Goal: Ask a question: Seek information or help from site administrators or community

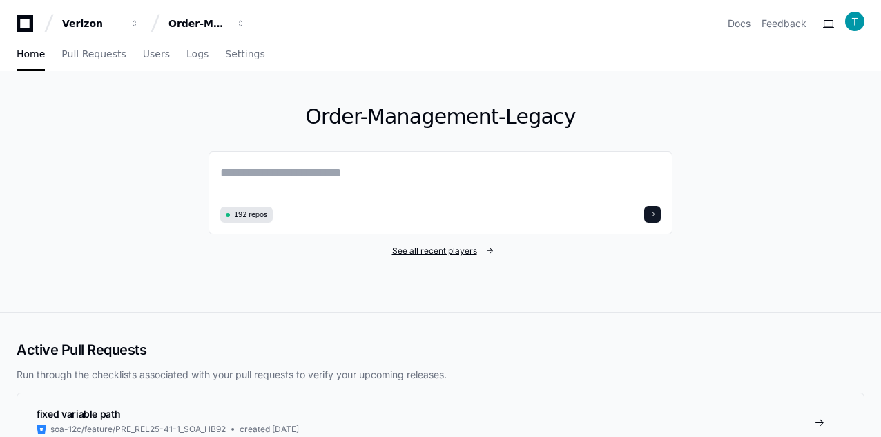
click at [437, 254] on span "See all recent players" at bounding box center [434, 250] width 85 height 11
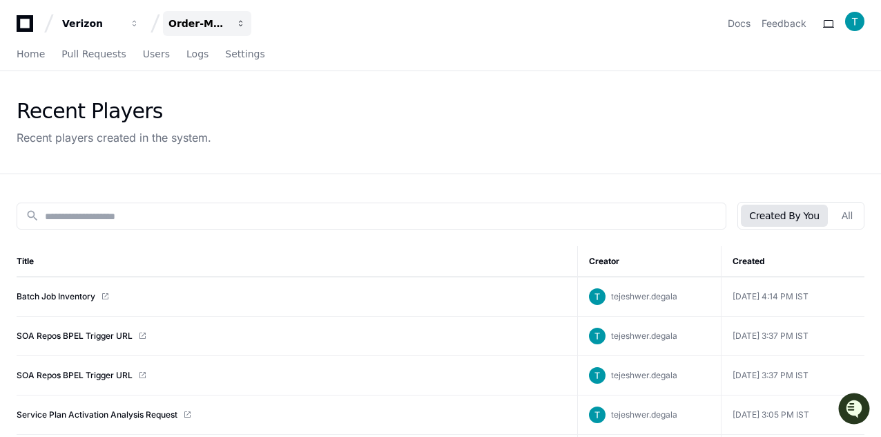
click at [185, 21] on div "Order-Management-Legacy" at bounding box center [198, 24] width 59 height 14
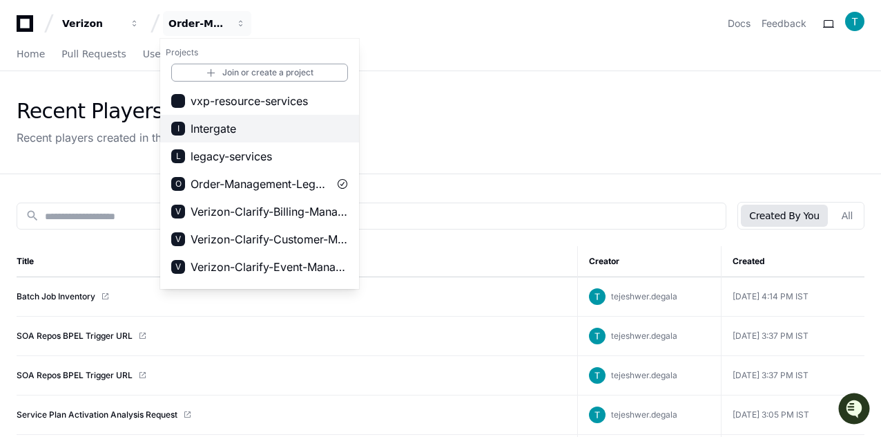
click at [216, 135] on span "Intergate" at bounding box center [214, 128] width 46 height 17
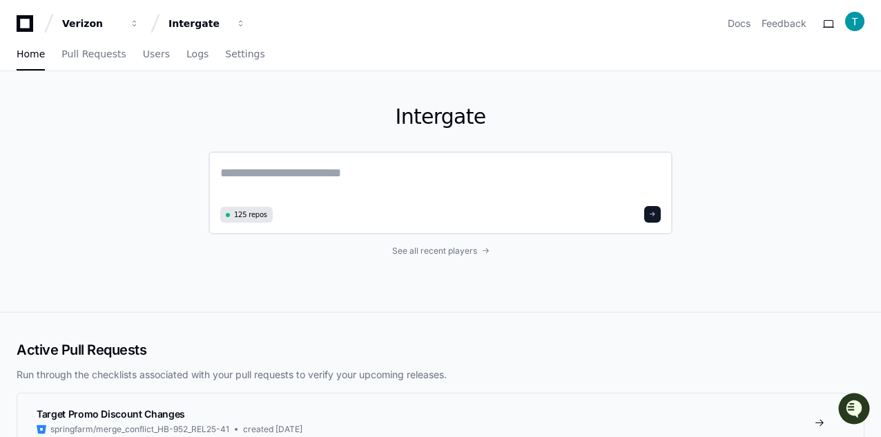
click at [280, 182] on textarea at bounding box center [440, 182] width 441 height 39
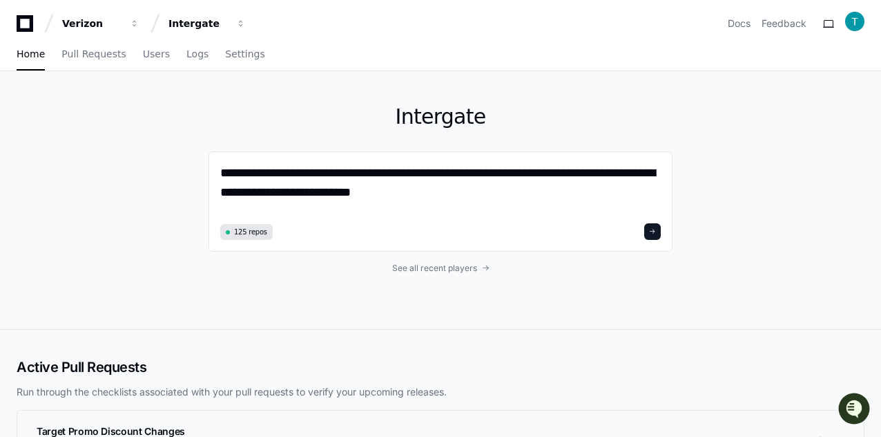
type textarea "**********"
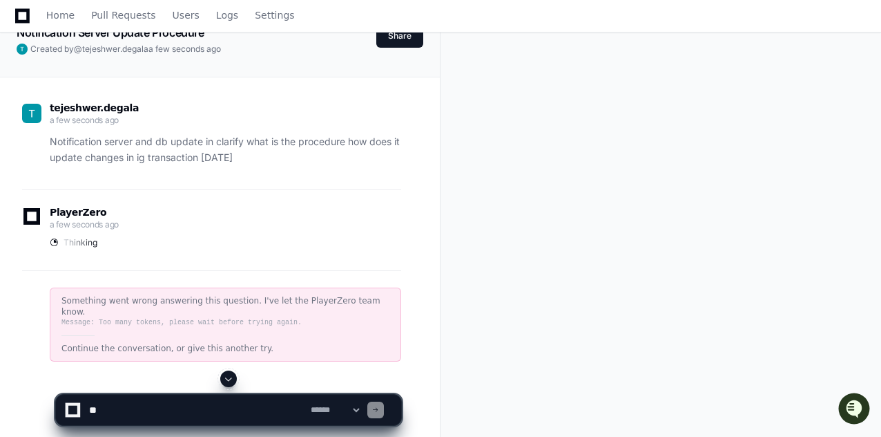
scroll to position [138, 0]
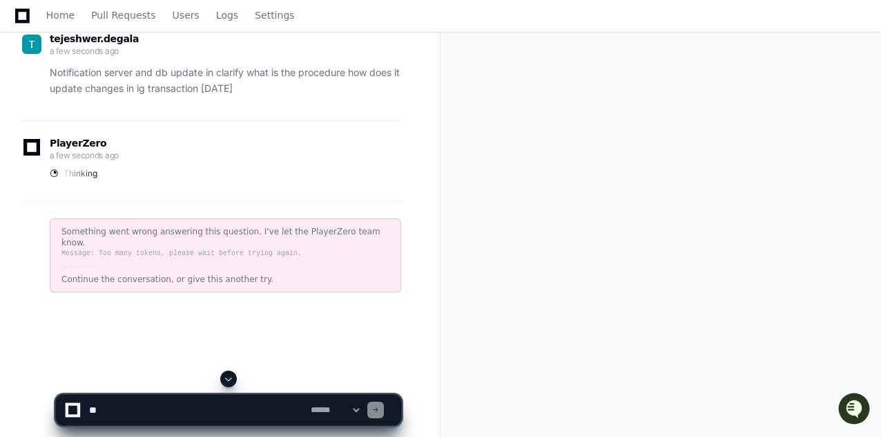
click at [182, 79] on p "Notification server and db update in clarify what is the procedure how does it …" at bounding box center [226, 81] width 352 height 32
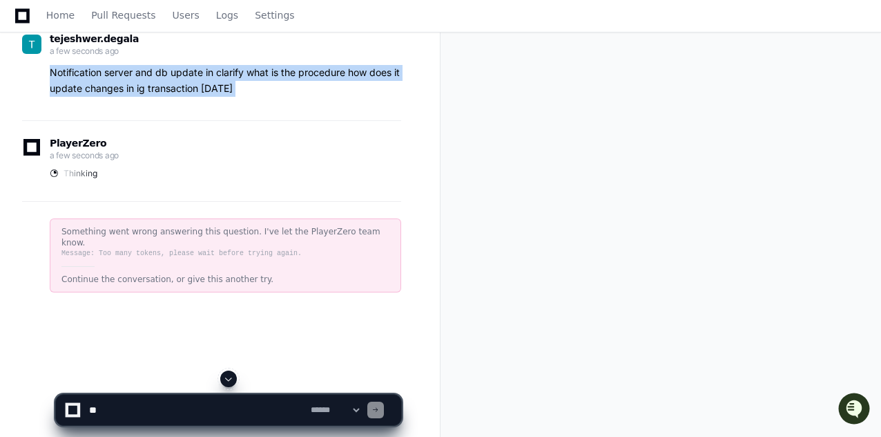
click at [182, 79] on p "Notification server and db update in clarify what is the procedure how does it …" at bounding box center [226, 81] width 352 height 32
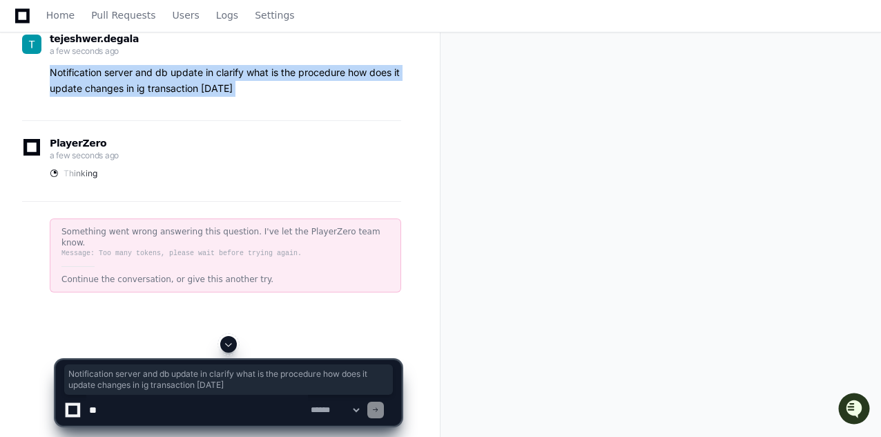
copy div "Notification server and db update in clarify what is the procedure how does it …"
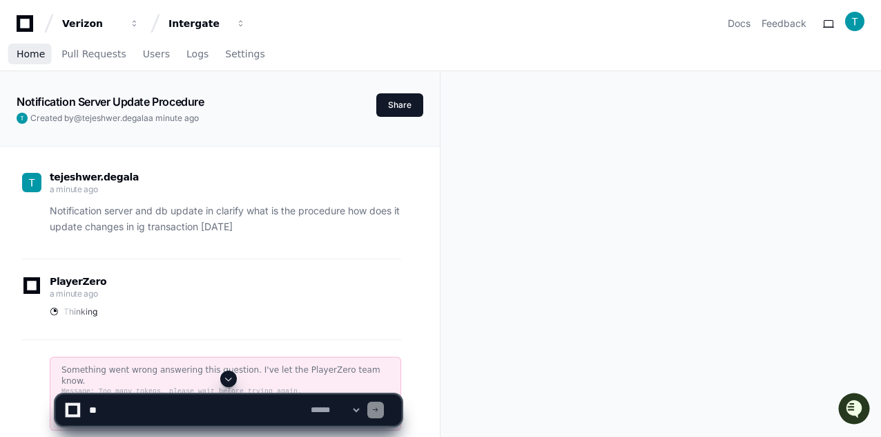
click at [26, 57] on span "Home" at bounding box center [31, 54] width 28 height 8
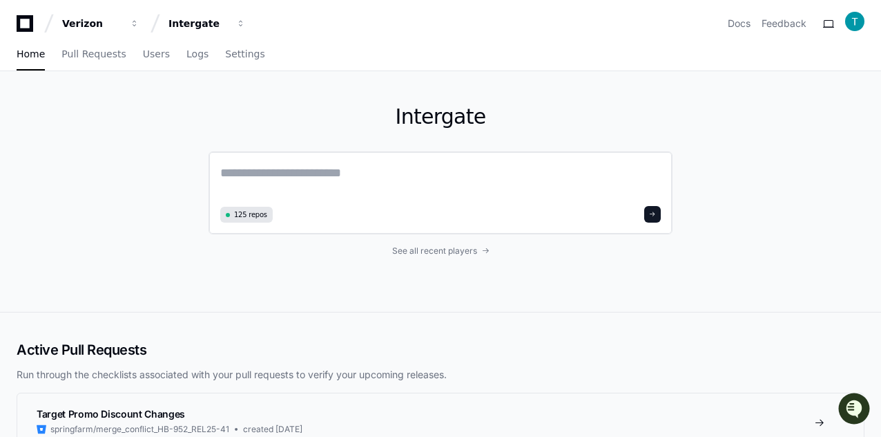
click at [284, 178] on textarea at bounding box center [440, 182] width 441 height 39
paste textarea "**********"
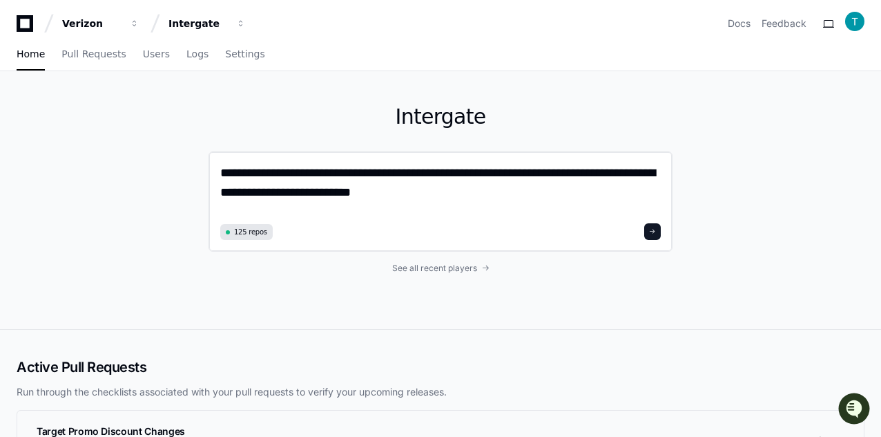
click at [423, 176] on textarea "**********" at bounding box center [440, 191] width 441 height 56
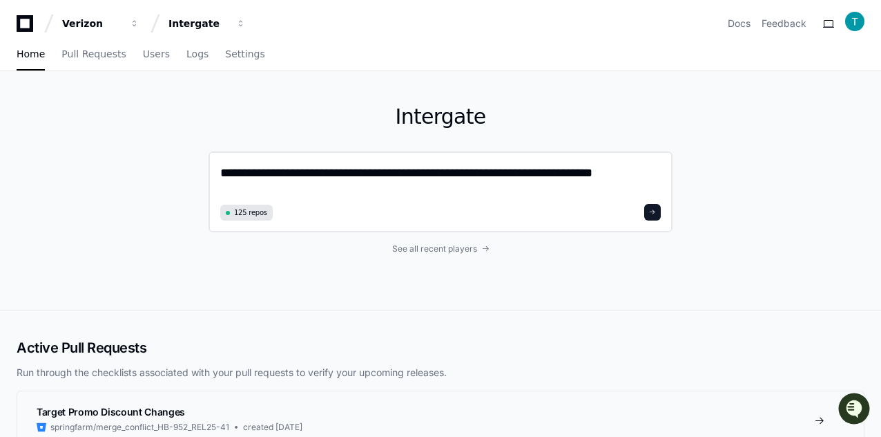
type textarea "**********"
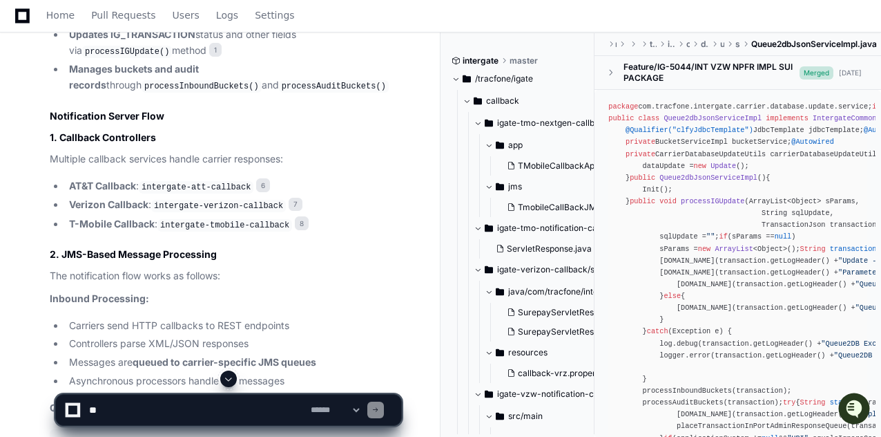
scroll to position [1118, 0]
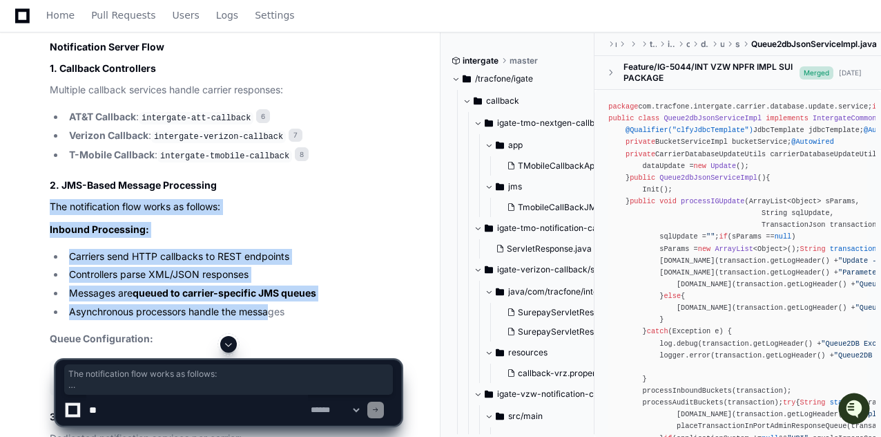
drag, startPoint x: 51, startPoint y: 181, endPoint x: 270, endPoint y: 284, distance: 241.9
click at [270, 284] on article "Based on my analysis of the intergate codebase, here's how notification servers…" at bounding box center [226, 232] width 352 height 1441
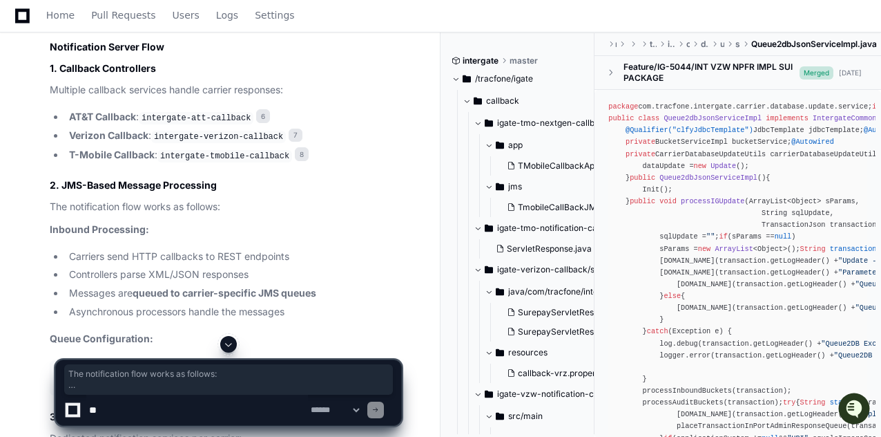
click at [291, 304] on li "Asynchronous processors handle the messages" at bounding box center [233, 312] width 336 height 16
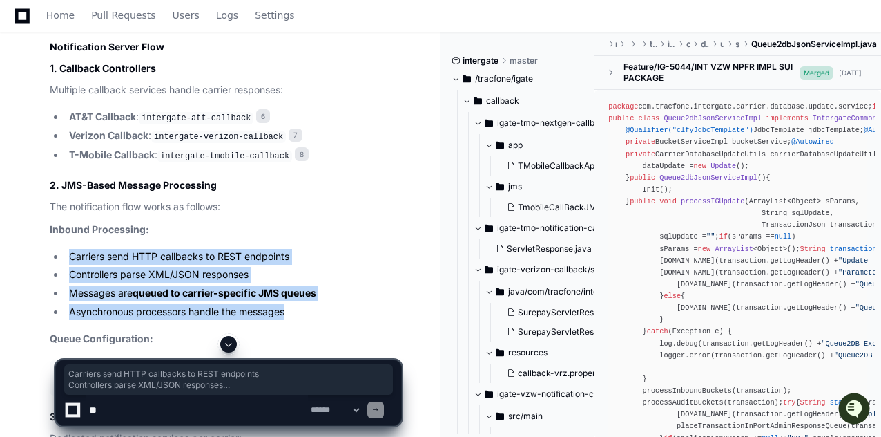
drag, startPoint x: 291, startPoint y: 285, endPoint x: 30, endPoint y: 229, distance: 266.5
click at [30, 229] on div "Updating progress application-attDb2Config.yaml 2 application-verizonDb2Config.…" at bounding box center [211, 149] width 379 height 1607
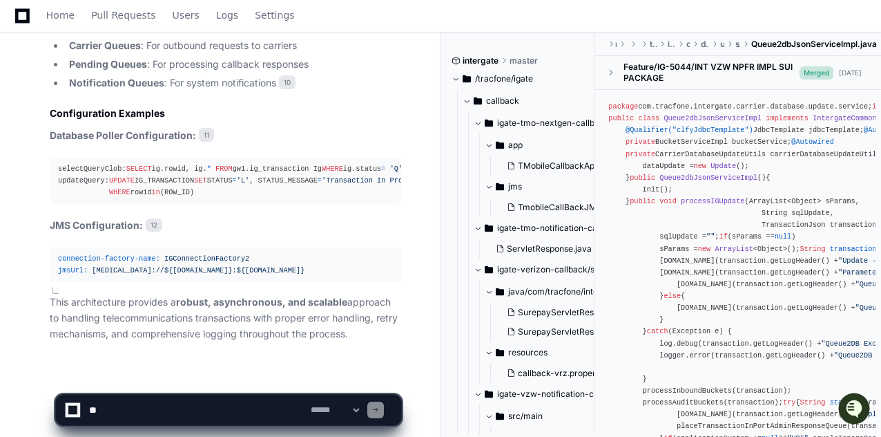
scroll to position [1650, 0]
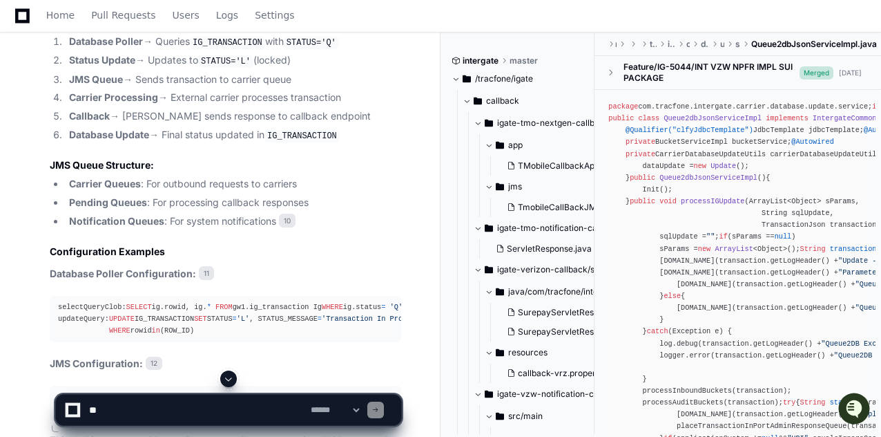
click at [95, 110] on strong "Callback" at bounding box center [89, 116] width 41 height 12
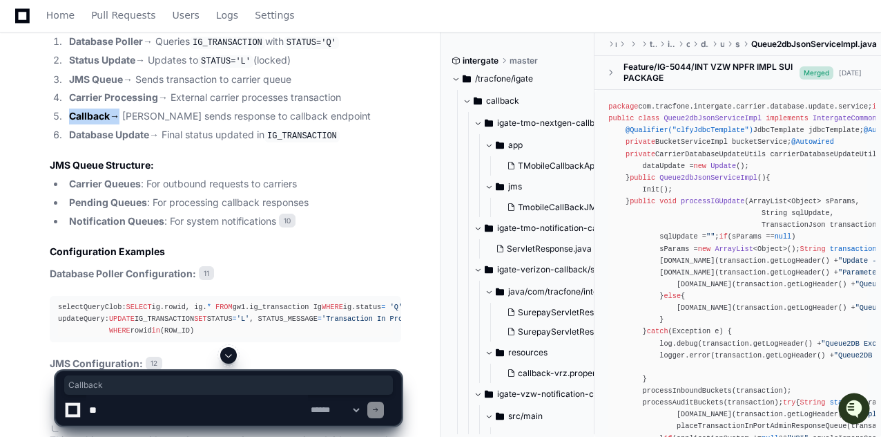
click at [179, 411] on textarea at bounding box center [197, 409] width 222 height 30
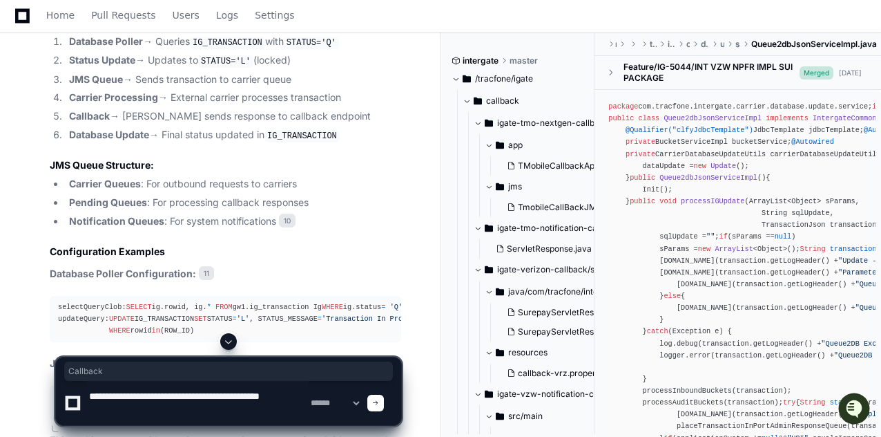
type textarea "**********"
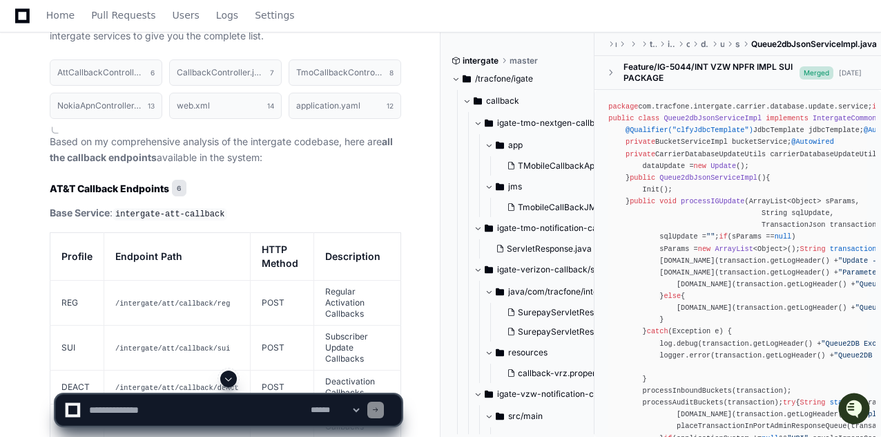
scroll to position [2433, 0]
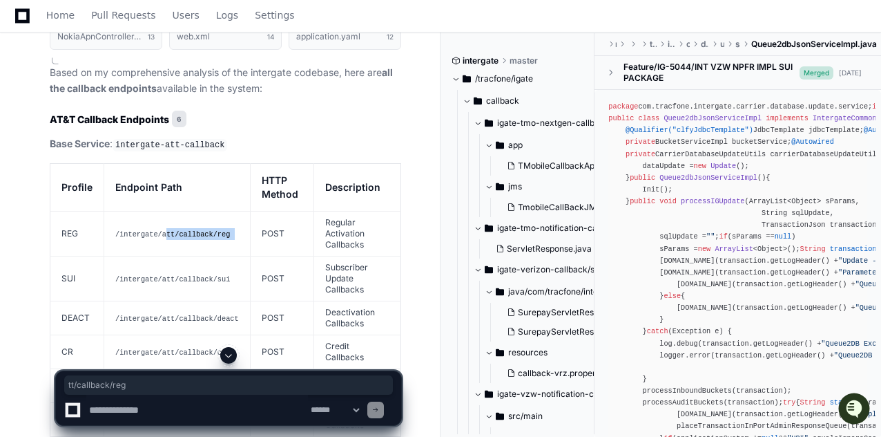
drag, startPoint x: 160, startPoint y: 209, endPoint x: 242, endPoint y: 209, distance: 82.2
click at [242, 211] on tr "REG /intergate/att/callback/reg POST Regular Activation Callbacks" at bounding box center [225, 233] width 351 height 45
drag, startPoint x: 138, startPoint y: 242, endPoint x: 238, endPoint y: 245, distance: 99.5
click at [238, 256] on td "/intergate/att/callback/sui" at bounding box center [177, 278] width 146 height 45
click at [149, 275] on code "/intergate/att/callback/sui" at bounding box center [172, 279] width 115 height 8
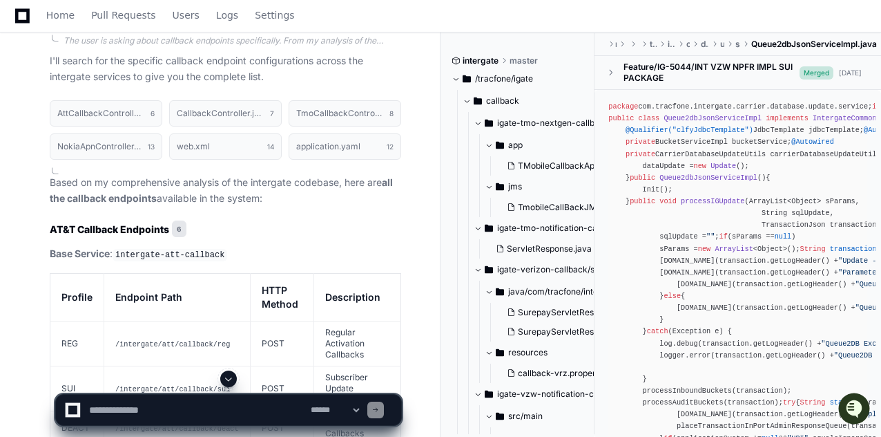
scroll to position [2393, 0]
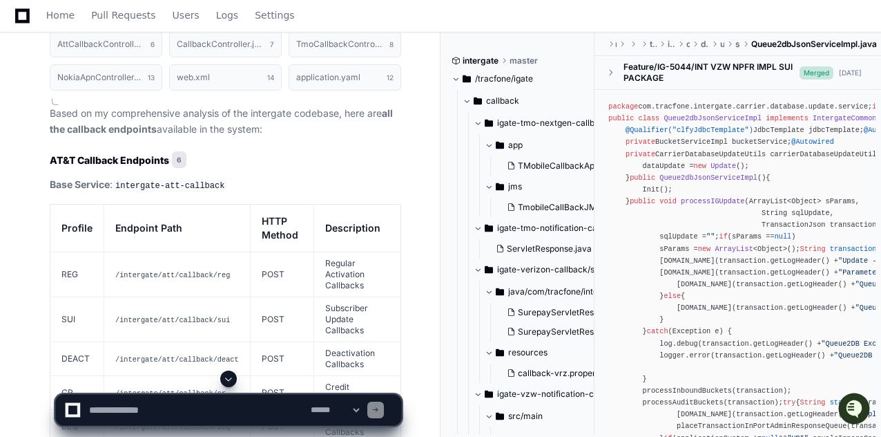
click at [171, 271] on code "/intergate/att/callback/reg" at bounding box center [172, 275] width 115 height 8
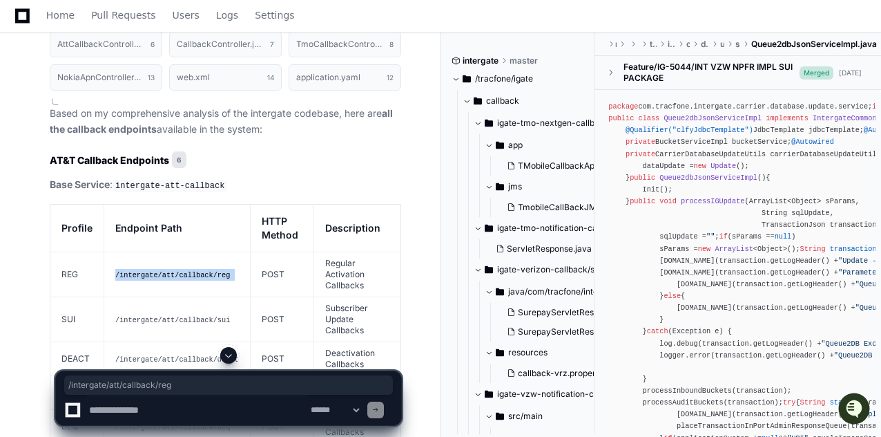
click at [171, 271] on code "/intergate/att/callback/reg" at bounding box center [172, 275] width 115 height 8
copy tr "/intergate/att/callback/reg"
click at [175, 404] on textarea at bounding box center [197, 409] width 222 height 30
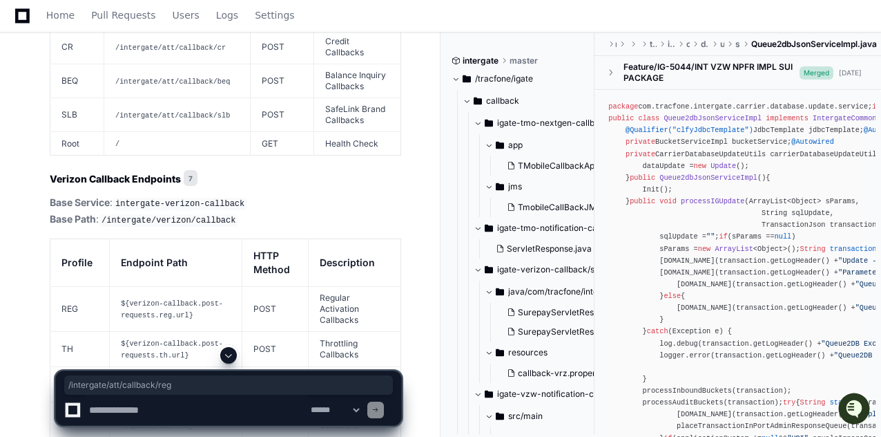
scroll to position [2807, 0]
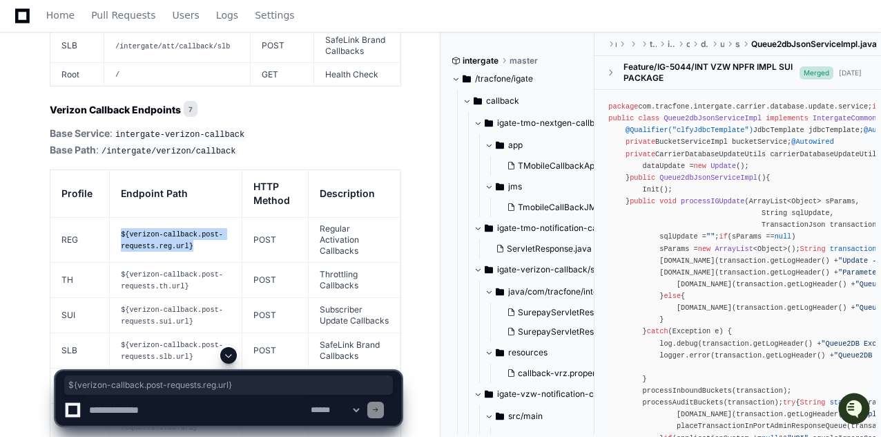
drag, startPoint x: 198, startPoint y: 190, endPoint x: 94, endPoint y: 173, distance: 105.6
click at [94, 218] on tr "REG ${verizon-callback.post-requests.reg.url} POST Regular Activation Callbacks" at bounding box center [225, 240] width 351 height 45
click at [131, 405] on textarea at bounding box center [197, 409] width 222 height 30
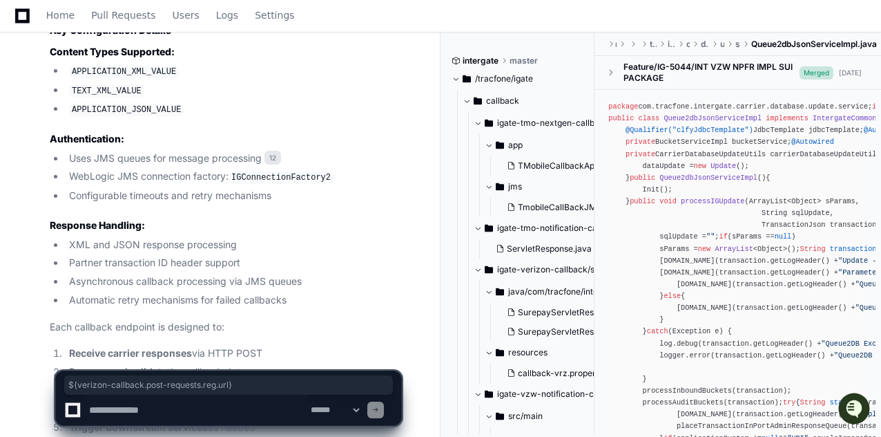
scroll to position [4258, 0]
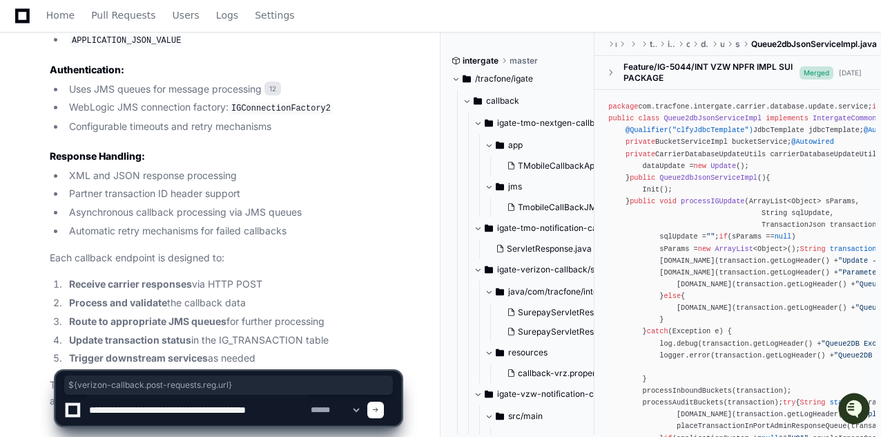
type textarea "**********"
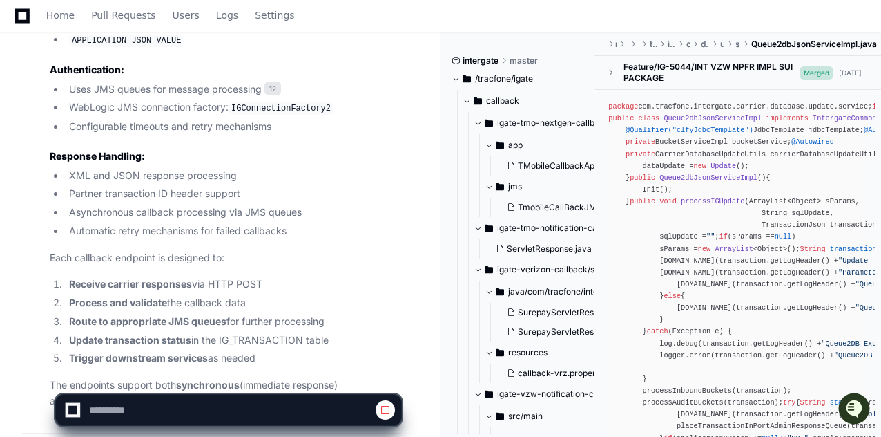
scroll to position [4457, 0]
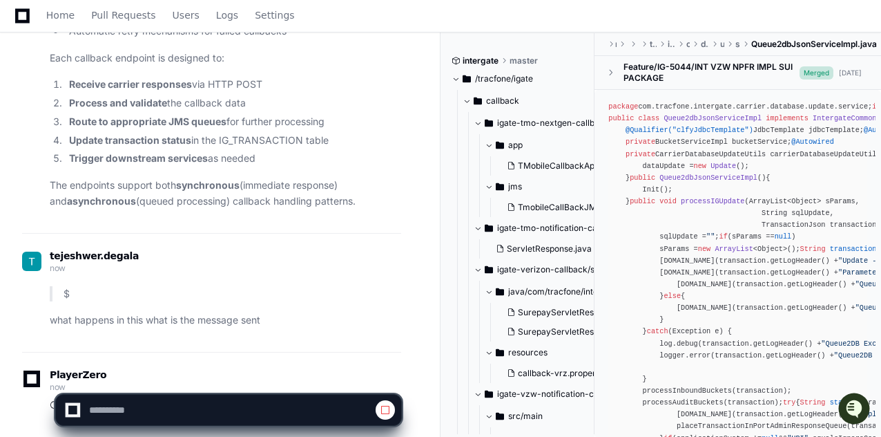
click at [84, 286] on p "$" at bounding box center [233, 294] width 338 height 16
drag, startPoint x: 74, startPoint y: 212, endPoint x: 213, endPoint y: 216, distance: 138.9
click at [213, 286] on p "$" at bounding box center [233, 294] width 338 height 16
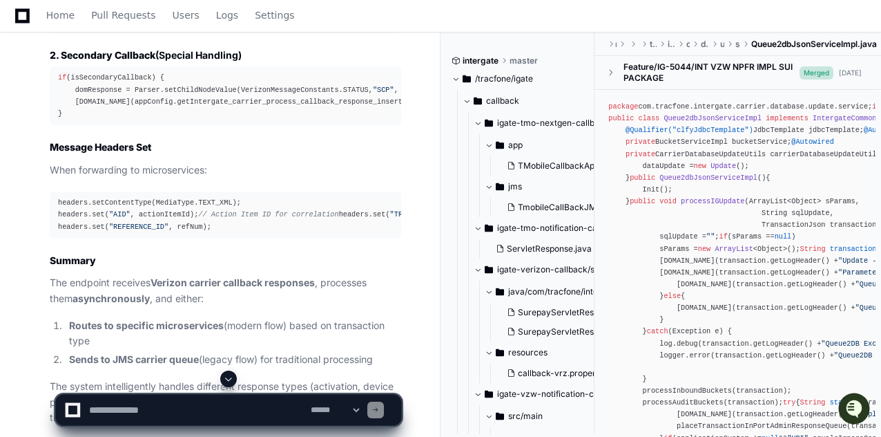
scroll to position [6677, 0]
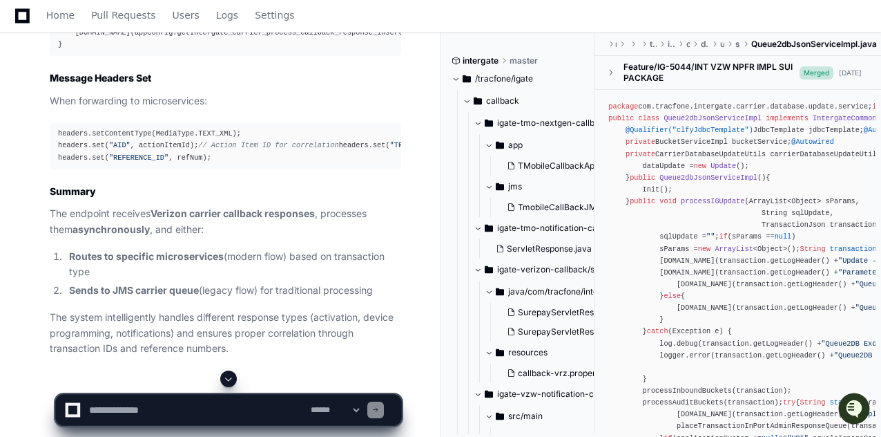
click at [127, 405] on textarea at bounding box center [197, 409] width 222 height 30
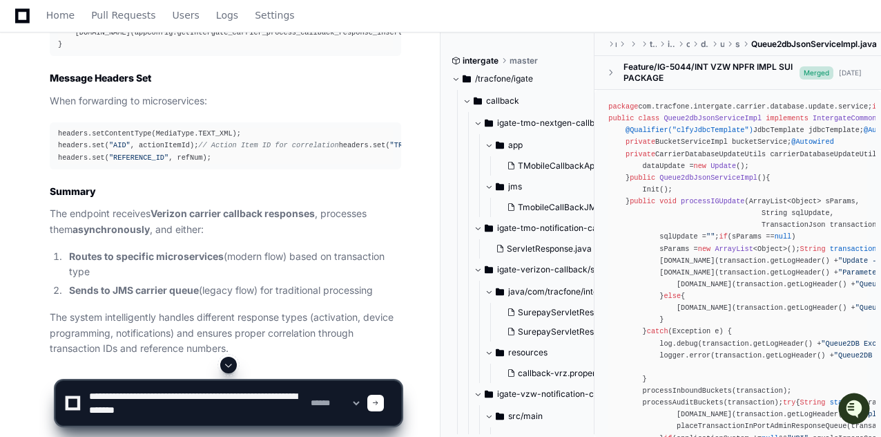
type textarea "**********"
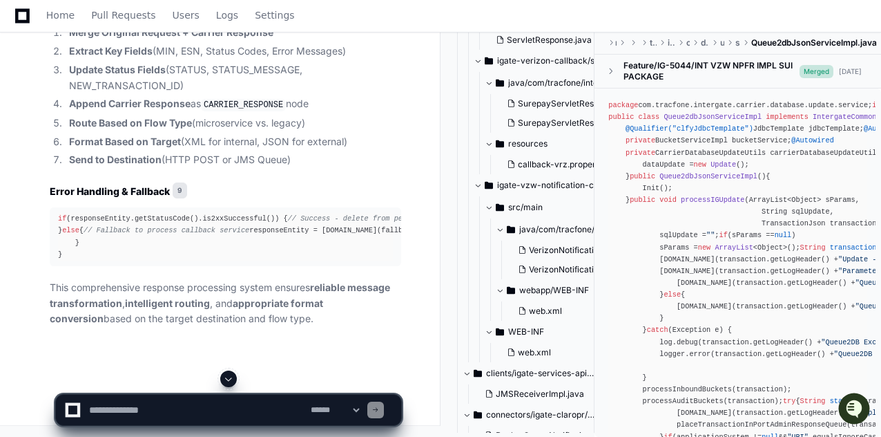
scroll to position [276, 0]
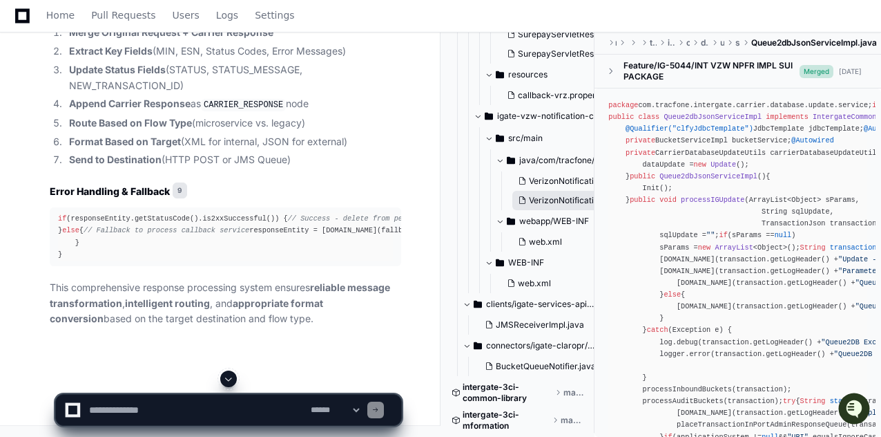
click at [551, 201] on span "VerizonNotificationResponse.java.TST" at bounding box center [604, 200] width 150 height 11
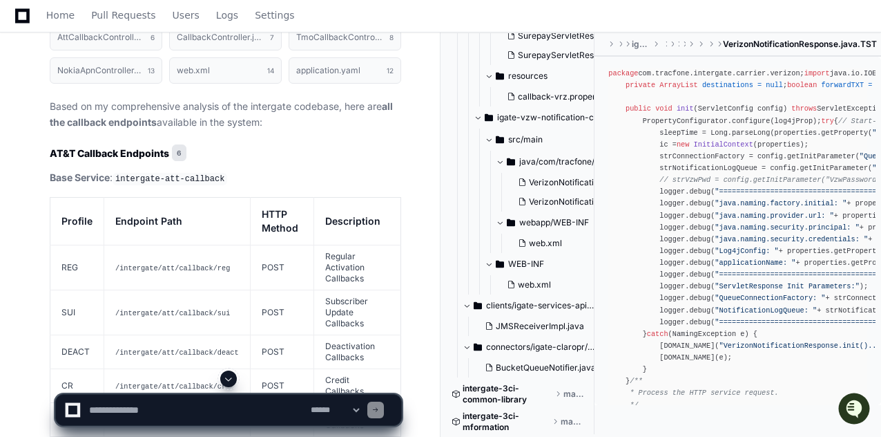
scroll to position [2261, 0]
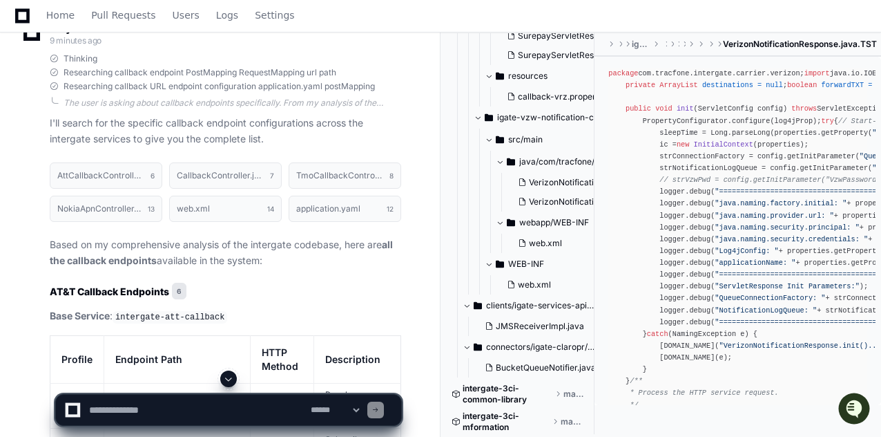
click at [140, 400] on textarea at bounding box center [197, 409] width 222 height 30
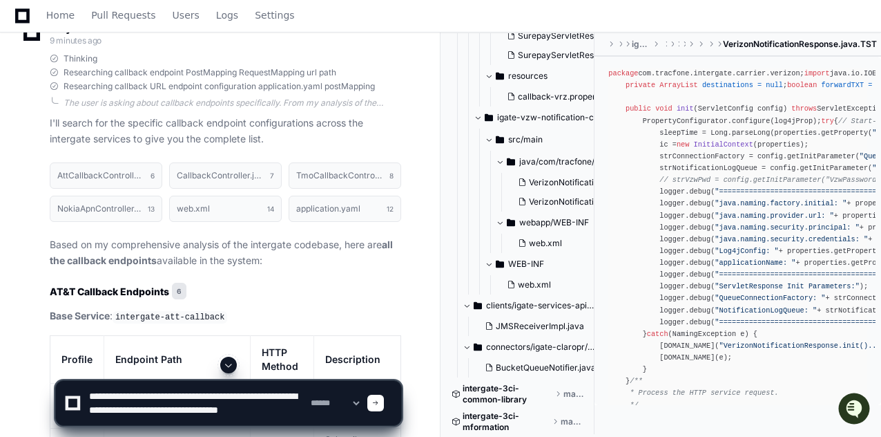
scroll to position [4, 0]
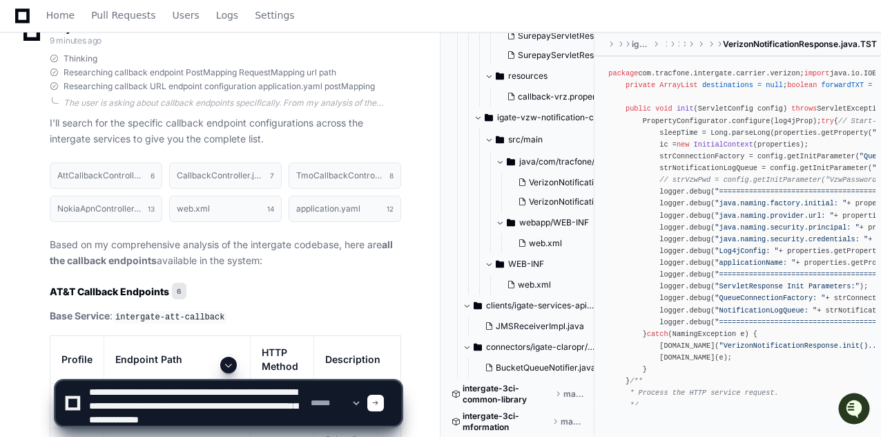
type textarea "**********"
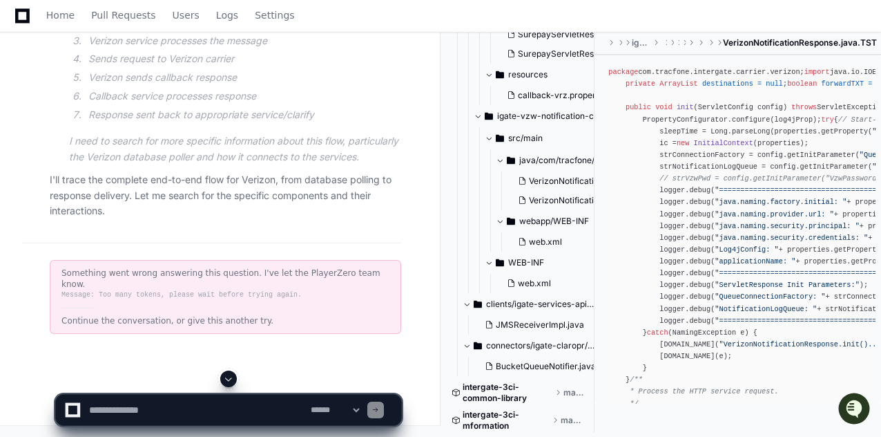
scroll to position [9751, 0]
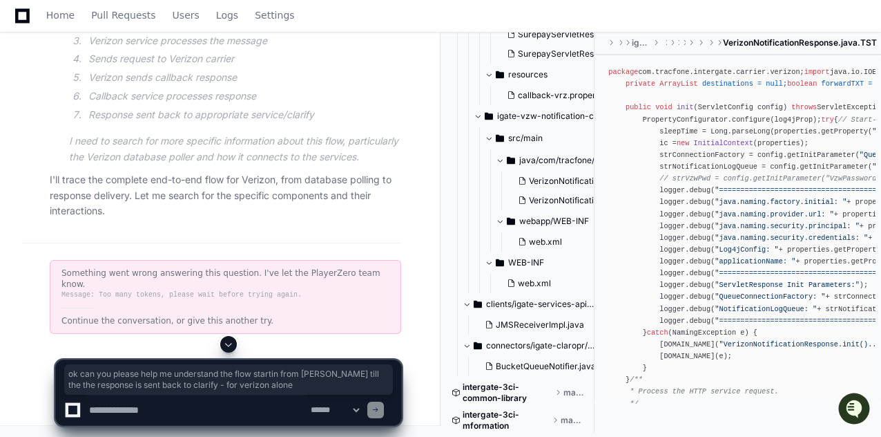
copy div "ok can you please help me understand the flow startin from db poller till the t…"
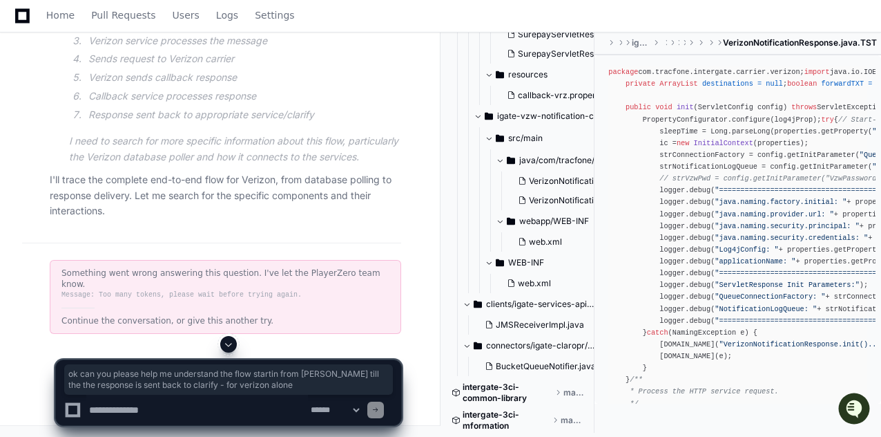
scroll to position [10027, 0]
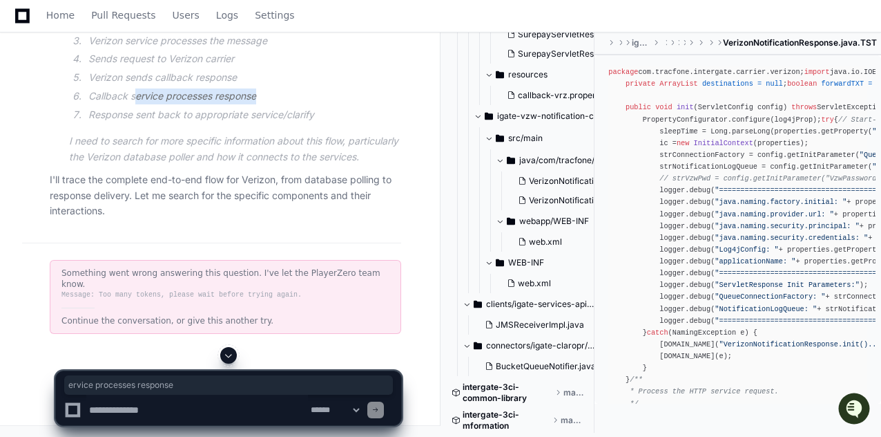
drag, startPoint x: 137, startPoint y: 230, endPoint x: 260, endPoint y: 231, distance: 122.3
click at [260, 104] on li "Callback service processes response" at bounding box center [242, 96] width 317 height 16
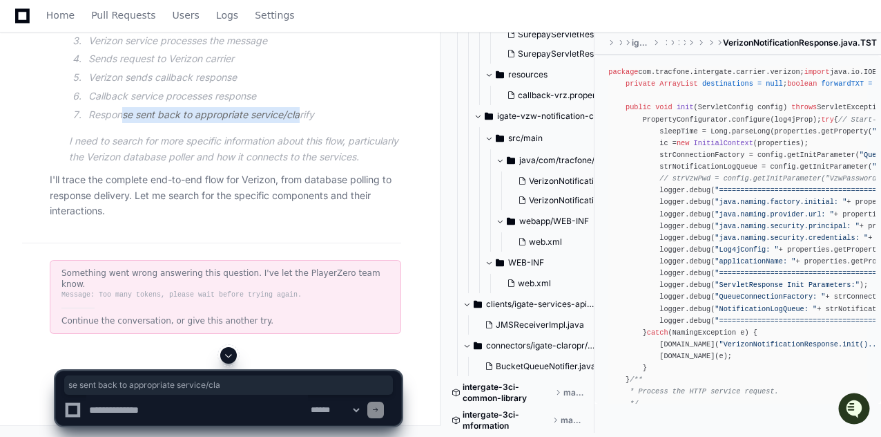
drag, startPoint x: 124, startPoint y: 249, endPoint x: 309, endPoint y: 248, distance: 185.1
click at [309, 123] on li "Response sent back to appropriate service/clarify" at bounding box center [242, 115] width 317 height 16
click at [59, 18] on span "Home" at bounding box center [60, 15] width 28 height 8
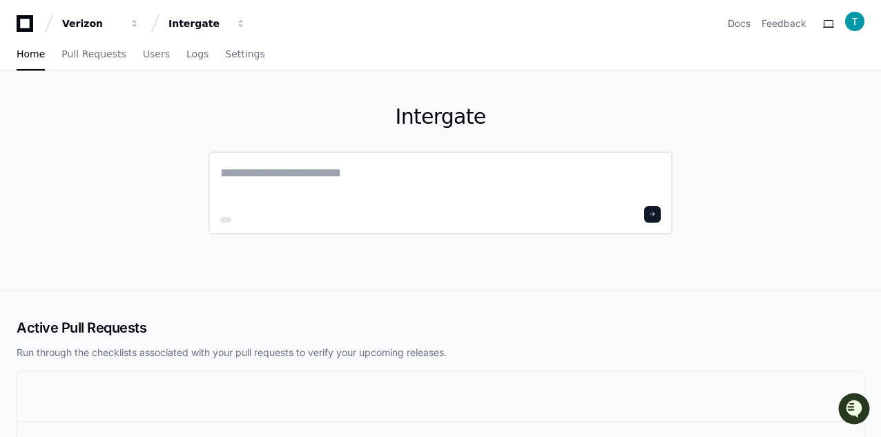
click at [292, 175] on textarea at bounding box center [440, 182] width 441 height 39
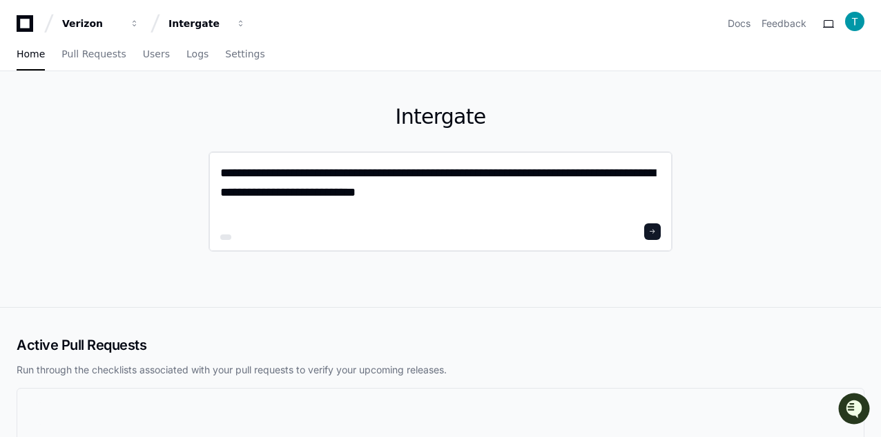
click at [417, 175] on textarea "**********" at bounding box center [440, 191] width 441 height 56
type textarea "**********"
click at [656, 233] on span at bounding box center [652, 231] width 7 height 7
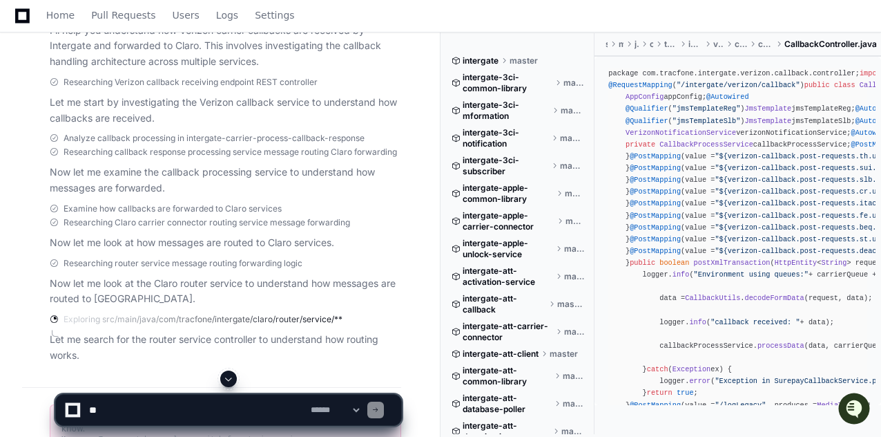
scroll to position [477, 0]
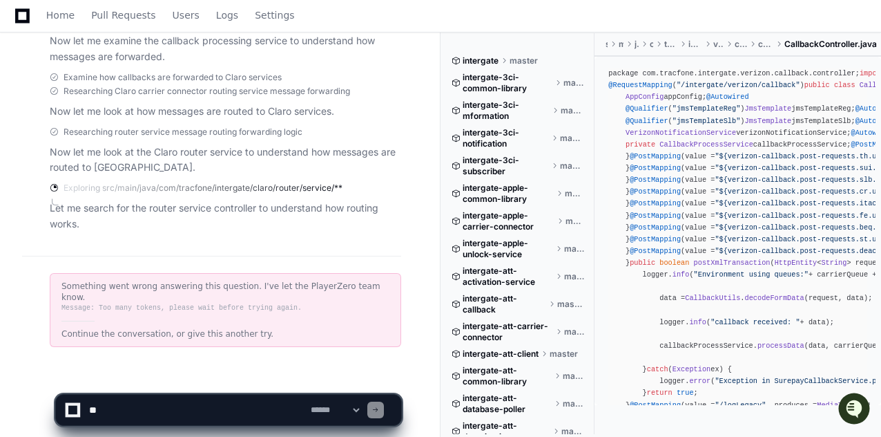
click at [283, 312] on div "Something went wrong answering this question. I've let the PlayerZero team know…" at bounding box center [226, 310] width 352 height 74
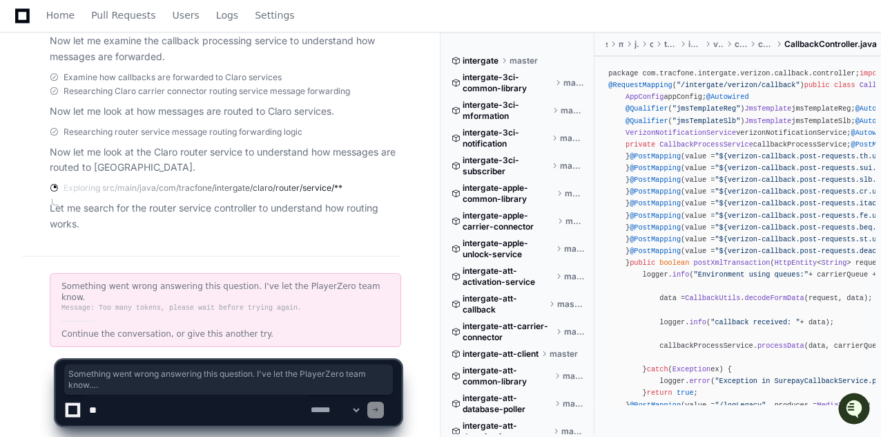
drag, startPoint x: 55, startPoint y: 285, endPoint x: 303, endPoint y: 293, distance: 247.4
click at [303, 293] on div "Something went wrong answering this question. I've let the PlayerZero team know…" at bounding box center [226, 310] width 352 height 74
click at [303, 303] on div "Message: Too many tokens, please wait before trying again." at bounding box center [225, 308] width 328 height 11
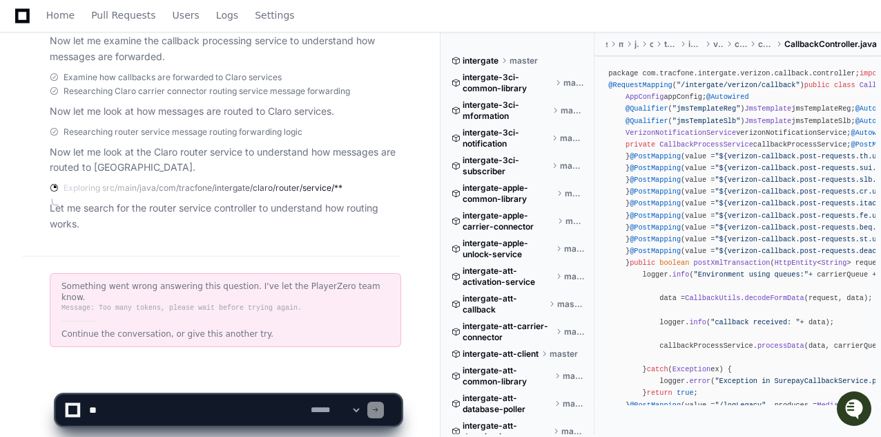
click at [851, 407] on icon "Open customer support" at bounding box center [854, 407] width 17 height 17
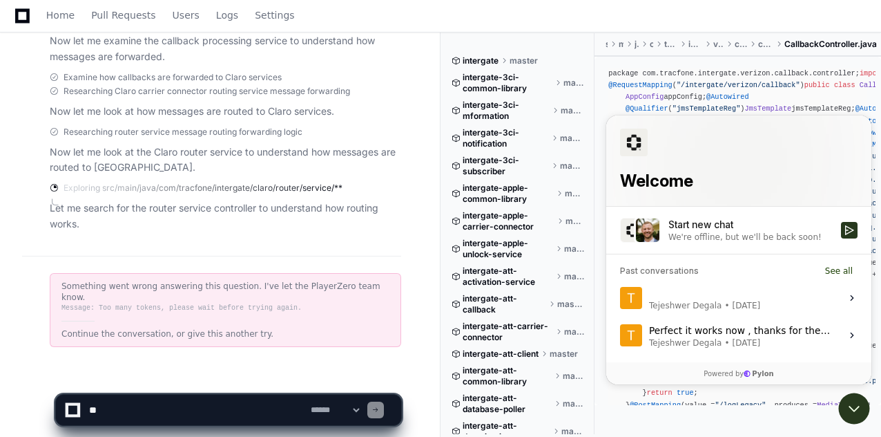
click at [736, 226] on div "Start new chat" at bounding box center [751, 224] width 164 height 14
click at [841, 226] on button "Start new chat We're offline, but we'll be back soon!" at bounding box center [849, 229] width 17 height 17
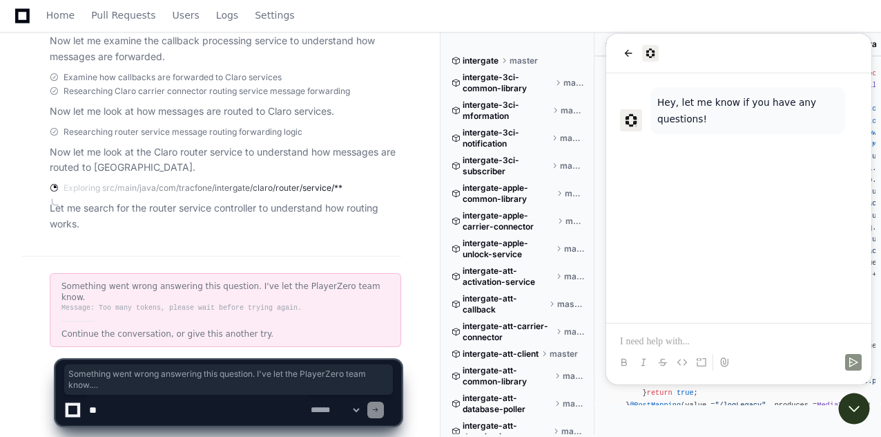
drag, startPoint x: 63, startPoint y: 283, endPoint x: 257, endPoint y: 310, distance: 196.1
click at [257, 310] on div "Something went wrong answering this question. I've let the PlayerZero team know…" at bounding box center [226, 310] width 352 height 74
copy div "Something went wrong answering this question. I've let the PlayerZero team know…"
click at [657, 336] on p at bounding box center [739, 341] width 238 height 14
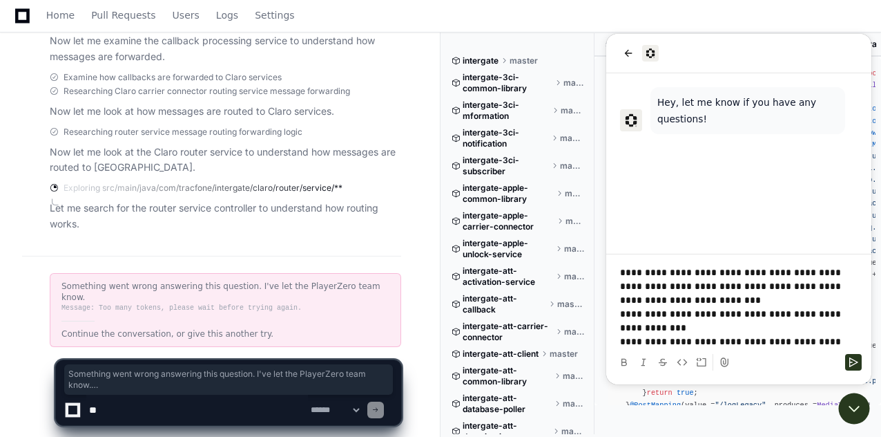
click at [760, 271] on p "**********" at bounding box center [739, 285] width 238 height 41
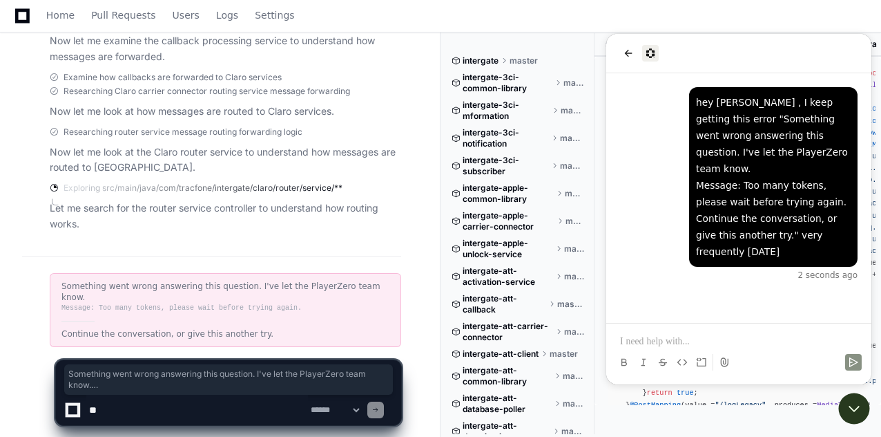
scroll to position [0, 0]
click at [626, 51] on icon "back" at bounding box center [628, 53] width 11 height 11
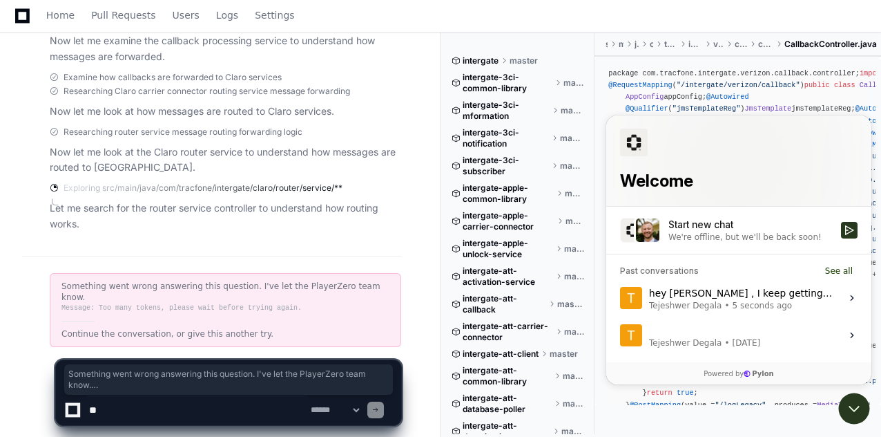
click at [649, 229] on img at bounding box center [647, 229] width 25 height 25
click at [841, 229] on button "Start new chat We're offline, but we'll be back soon!" at bounding box center [849, 229] width 17 height 17
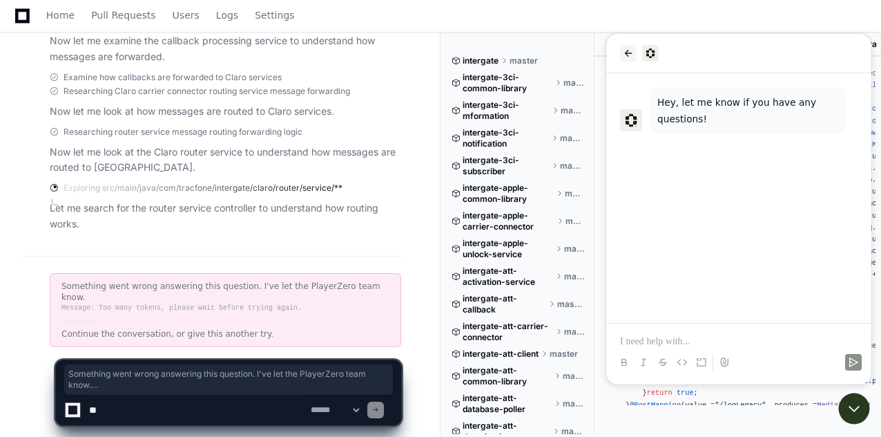
click at [628, 50] on icon "back" at bounding box center [629, 53] width 8 height 7
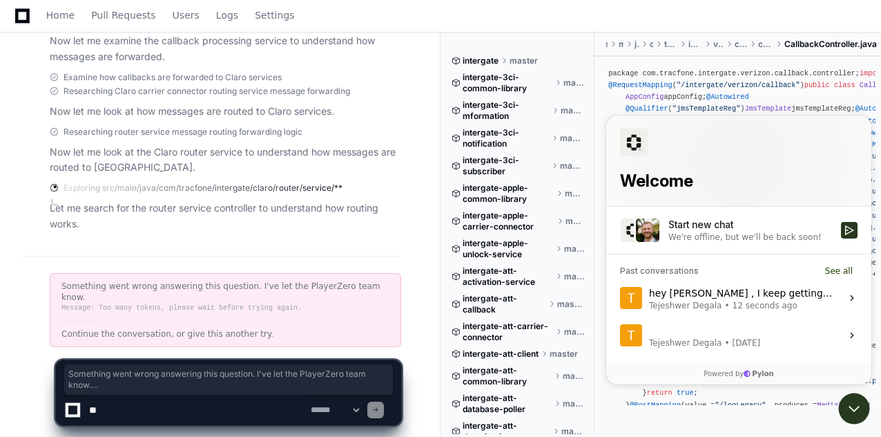
click at [738, 336] on span "[DATE]" at bounding box center [747, 341] width 28 height 11
click at [620, 335] on button "View issue" at bounding box center [620, 334] width 1 height 1
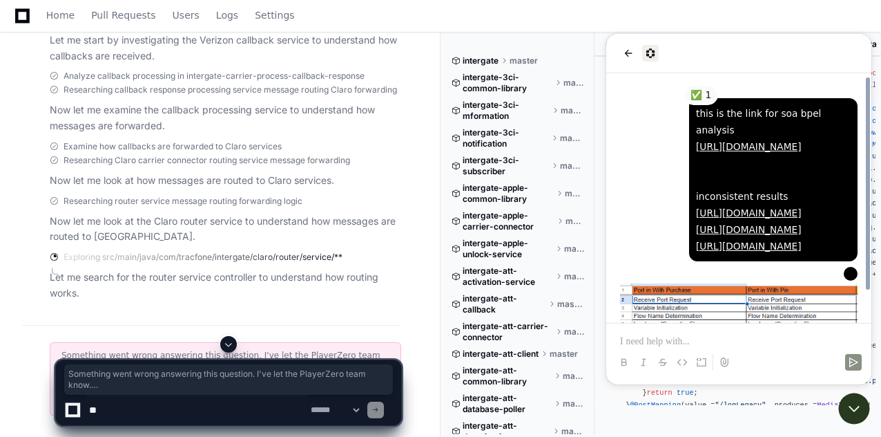
scroll to position [62, 0]
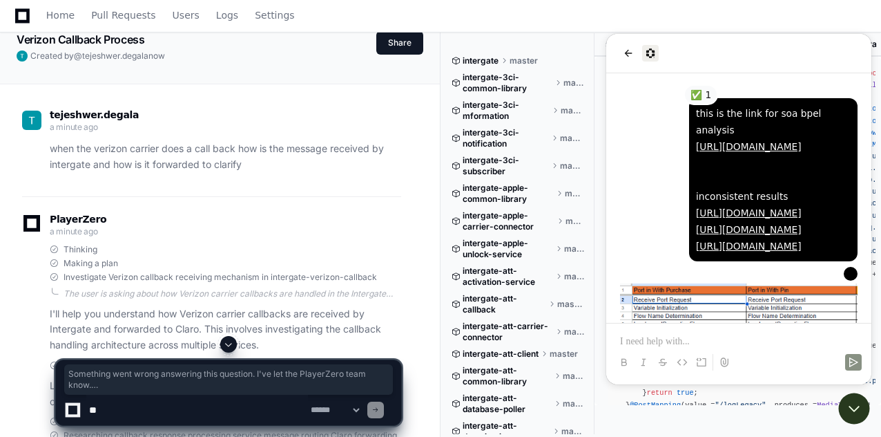
click at [719, 184] on div "this is the link for soa bpel analysis https://go.playerzero.app/player/68adbea…" at bounding box center [773, 179] width 155 height 149
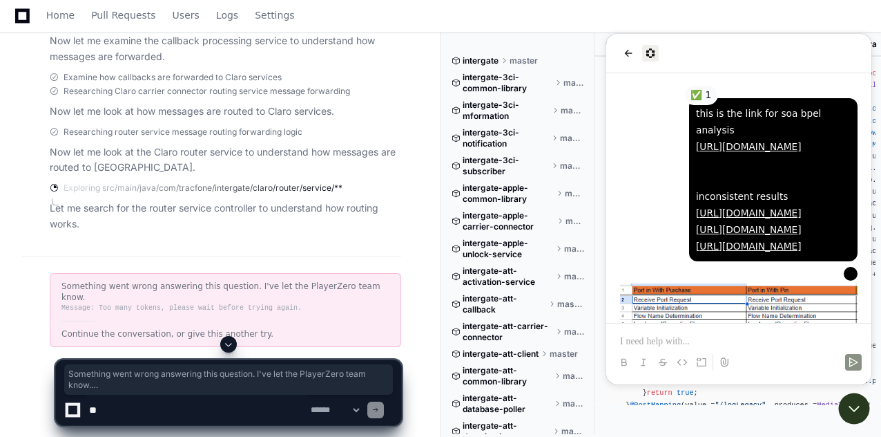
scroll to position [0, 0]
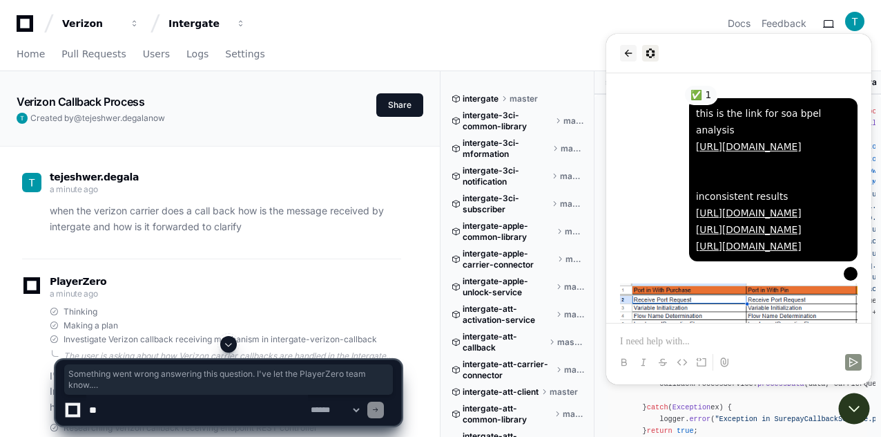
click at [627, 56] on icon "back" at bounding box center [628, 53] width 11 height 11
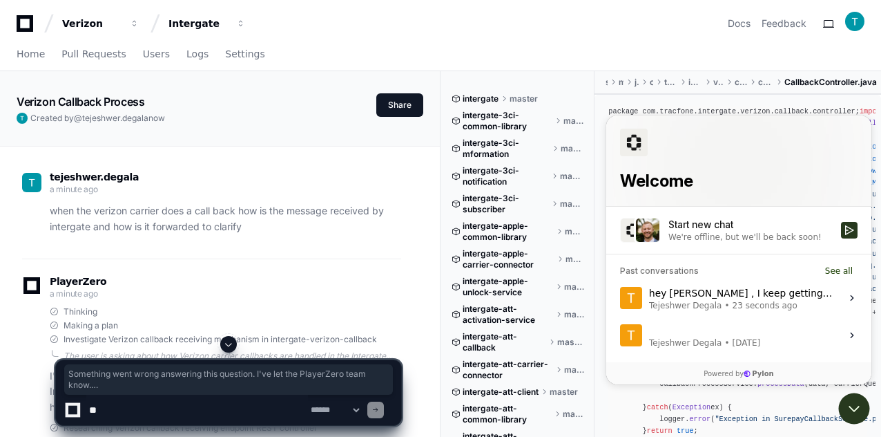
click at [694, 294] on div "hey Matt , I keep getting this error "Something went wrong answering this quest…" at bounding box center [741, 297] width 184 height 26
click at [620, 297] on button "View issue" at bounding box center [620, 297] width 1 height 1
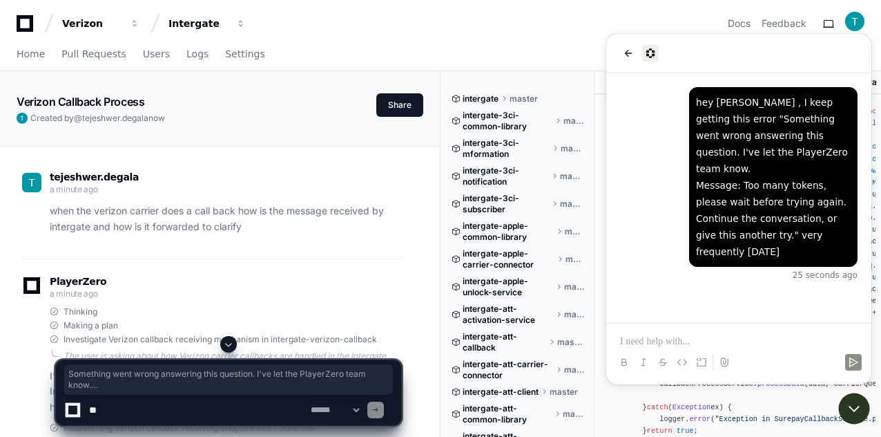
click at [821, 111] on div "hey Matt , I keep getting this error "Something went wrong answering this quest…" at bounding box center [773, 177] width 155 height 166
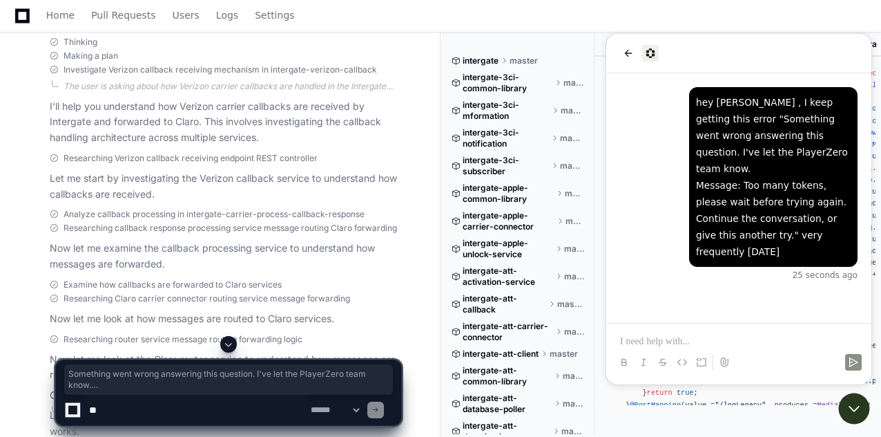
scroll to position [131, 0]
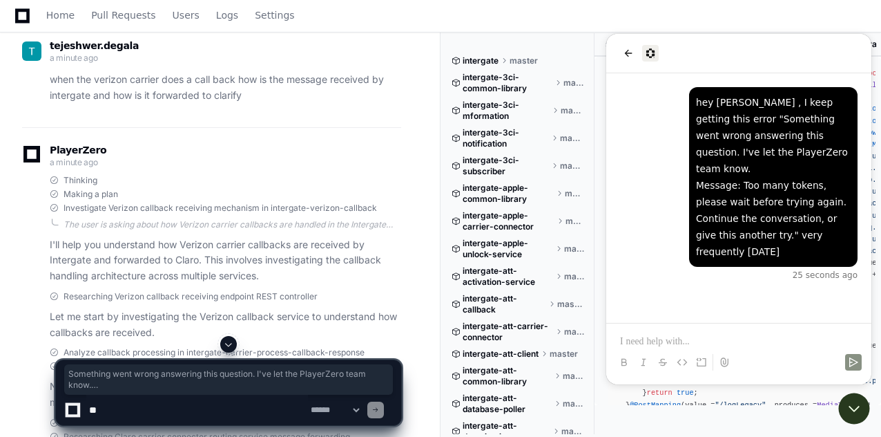
click at [185, 95] on p "when the verizon carrier does a call back how is the message received by interg…" at bounding box center [226, 88] width 352 height 32
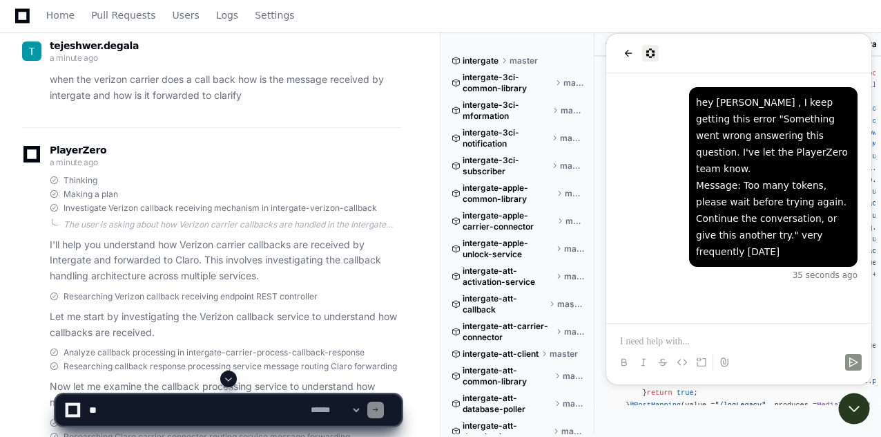
click at [185, 95] on p "when the verizon carrier does a call back how is the message received by interg…" at bounding box center [226, 88] width 352 height 32
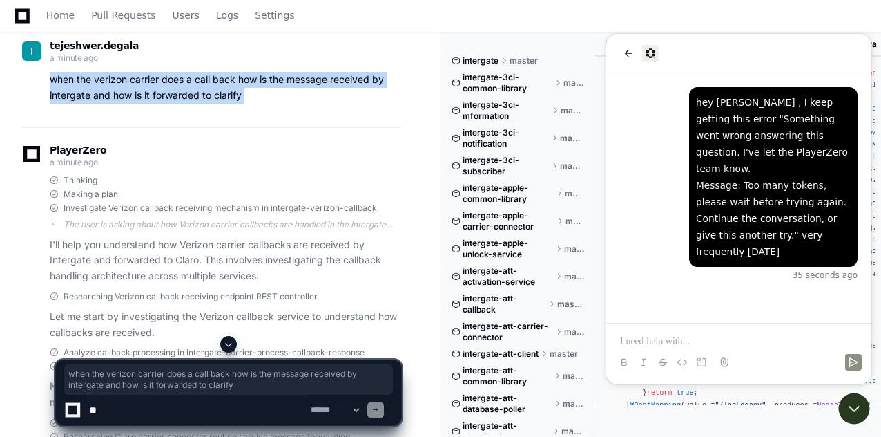
click at [185, 95] on p "when the verizon carrier does a call back how is the message received by interg…" at bounding box center [226, 88] width 352 height 32
copy div "when the verizon carrier does a call back how is the message received by interg…"
click at [56, 13] on span "Home" at bounding box center [60, 15] width 28 height 8
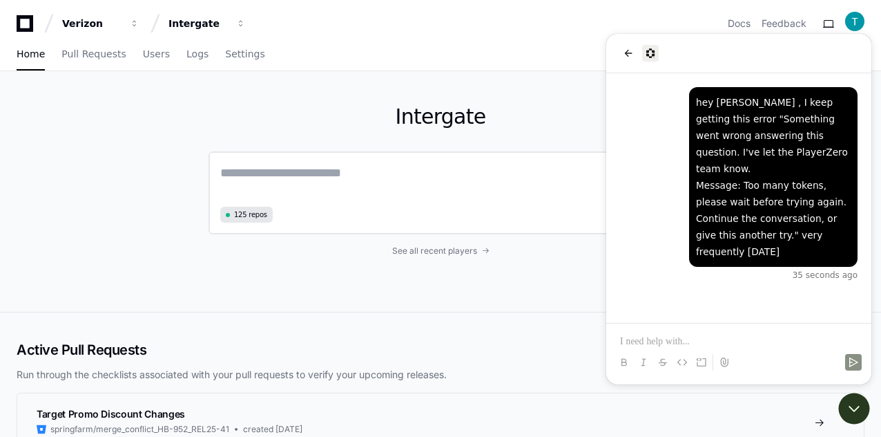
click at [298, 189] on textarea at bounding box center [440, 182] width 441 height 39
paste textarea "**********"
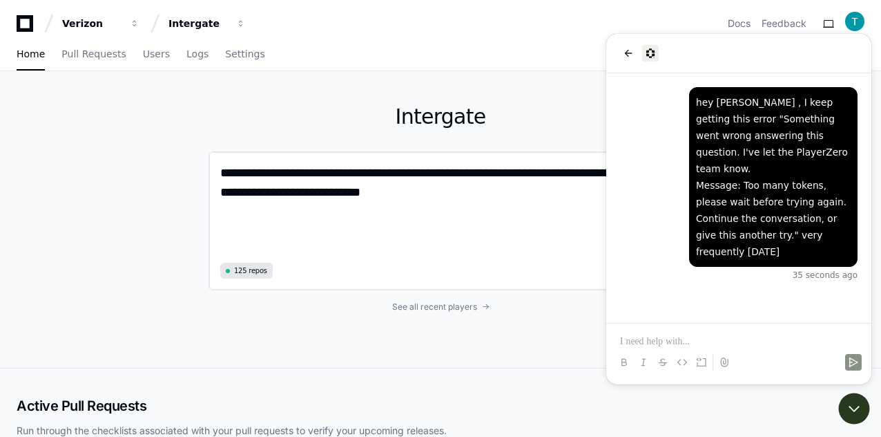
click at [410, 191] on textarea "**********" at bounding box center [440, 210] width 441 height 95
click at [435, 171] on textarea "**********" at bounding box center [440, 210] width 441 height 95
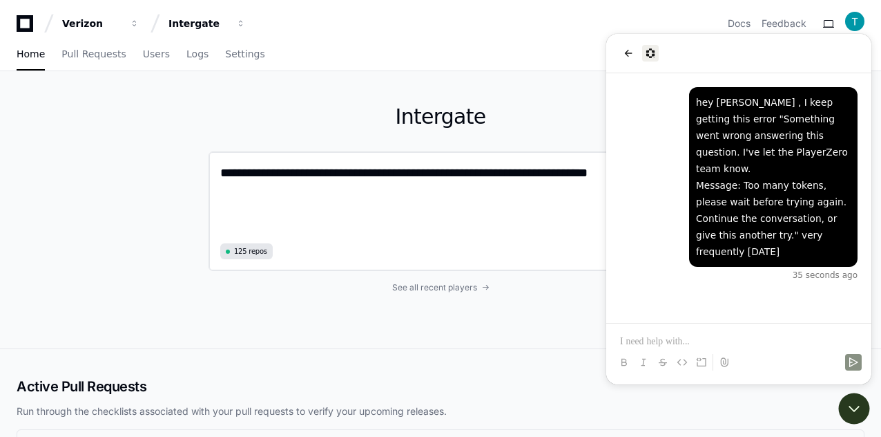
type textarea "**********"
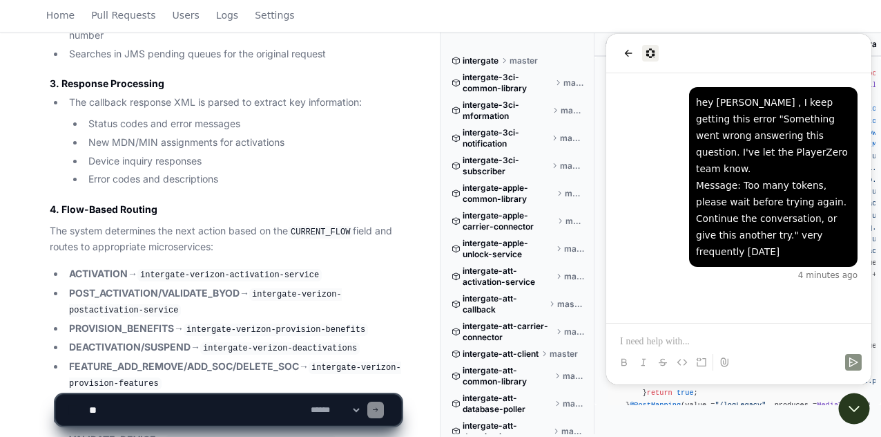
scroll to position [1848, 0]
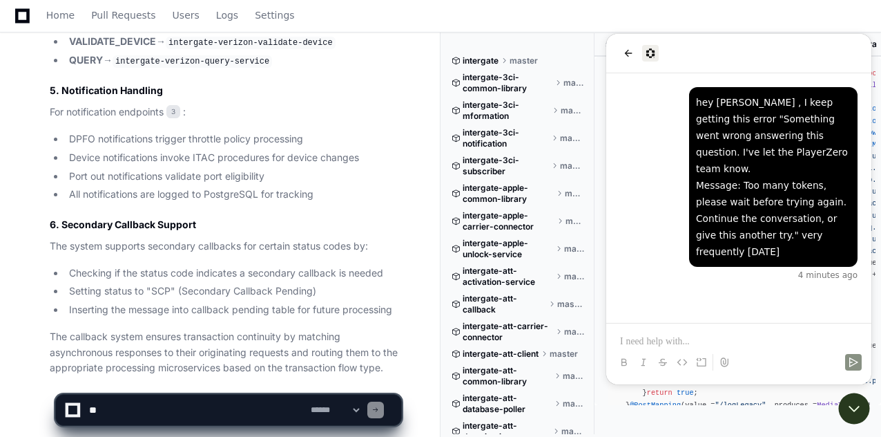
click at [133, 400] on textarea at bounding box center [197, 409] width 222 height 30
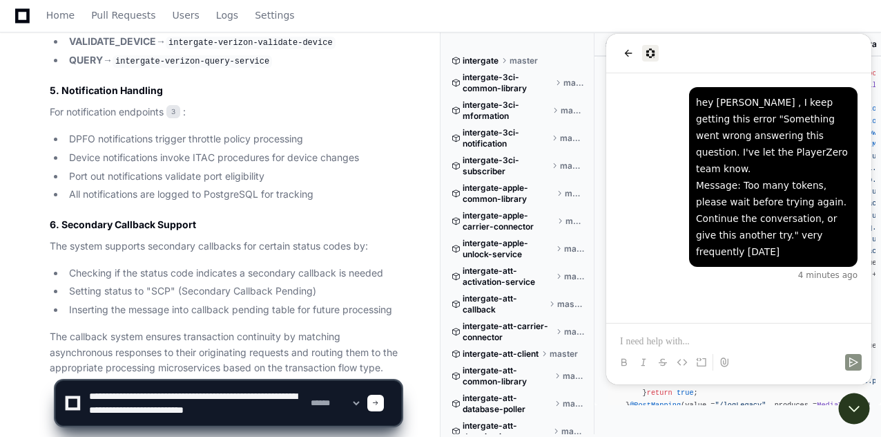
scroll to position [4, 0]
type textarea "**********"
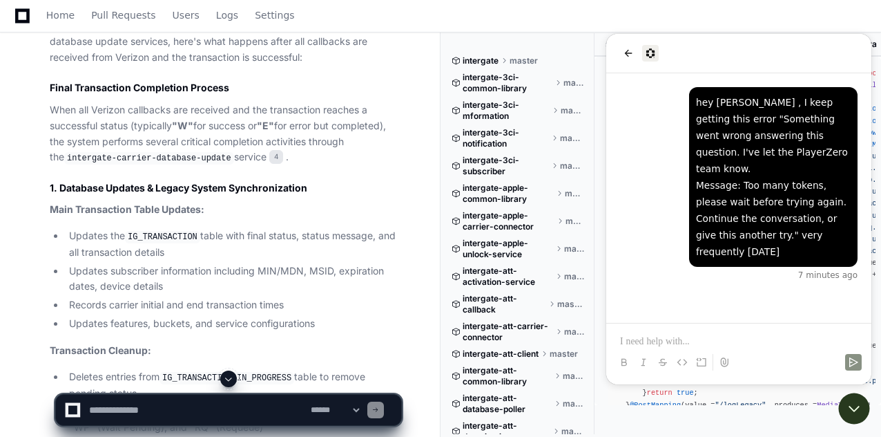
scroll to position [2710, 0]
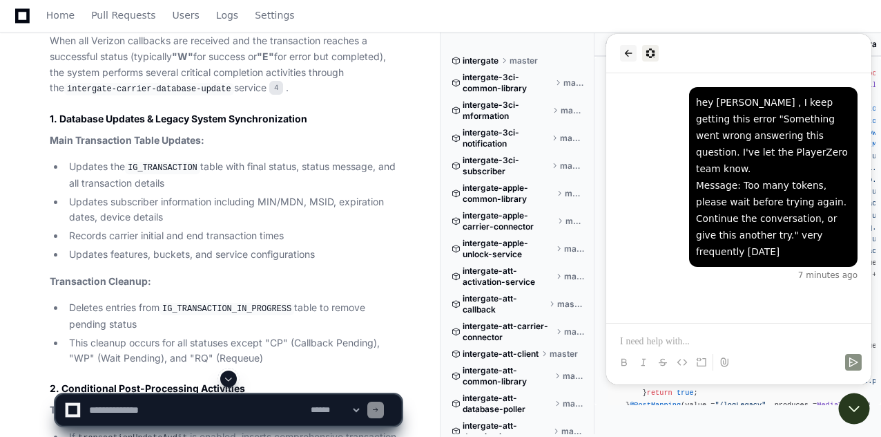
click at [620, 50] on button "back" at bounding box center [628, 53] width 17 height 17
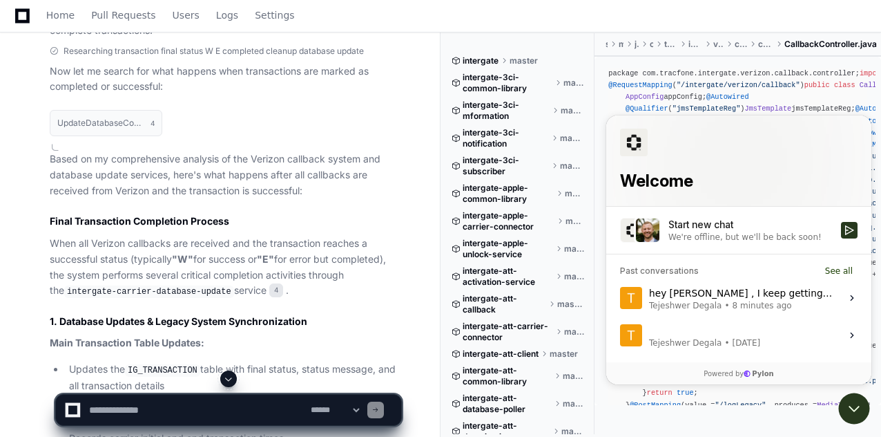
scroll to position [2370, 0]
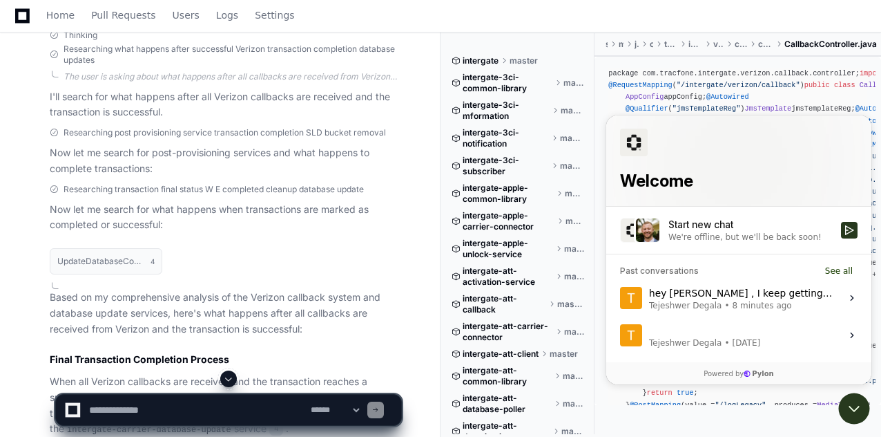
click at [128, 406] on textarea at bounding box center [197, 409] width 222 height 30
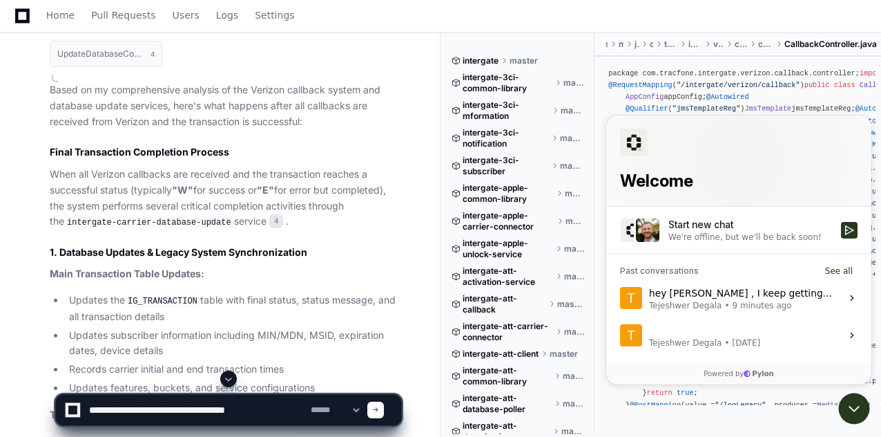
scroll to position [2646, 0]
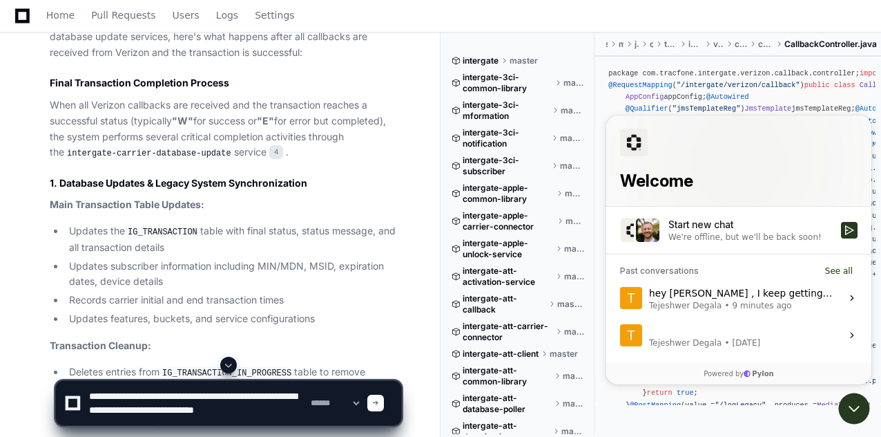
click at [242, 405] on textarea at bounding box center [197, 403] width 222 height 44
click at [247, 410] on textarea at bounding box center [197, 403] width 222 height 44
drag, startPoint x: 247, startPoint y: 410, endPoint x: 173, endPoint y: 412, distance: 73.9
click at [173, 412] on textarea at bounding box center [197, 403] width 222 height 44
click at [289, 394] on textarea at bounding box center [197, 403] width 222 height 44
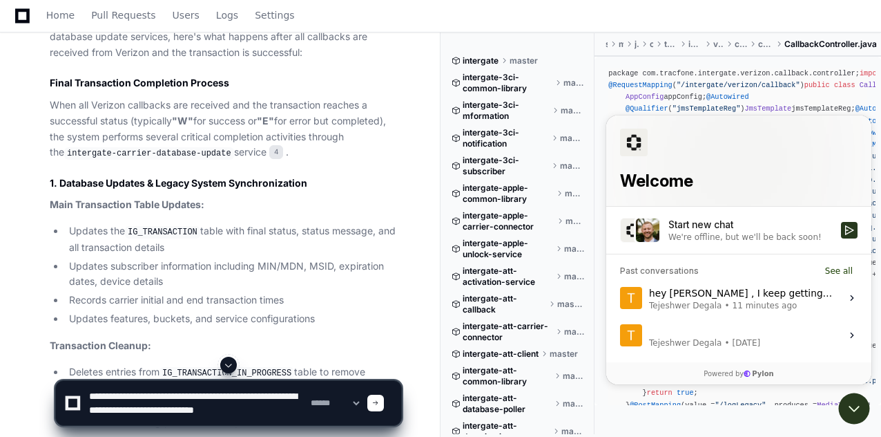
scroll to position [2784, 0]
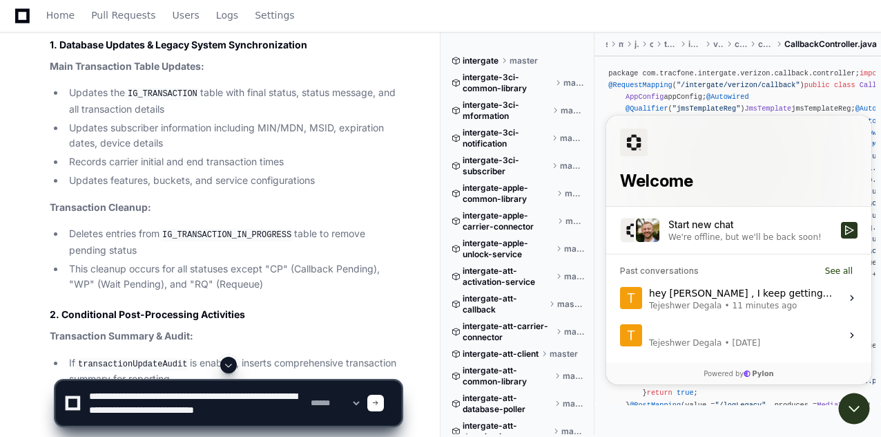
click at [299, 411] on textarea at bounding box center [197, 403] width 222 height 44
type textarea "**********"
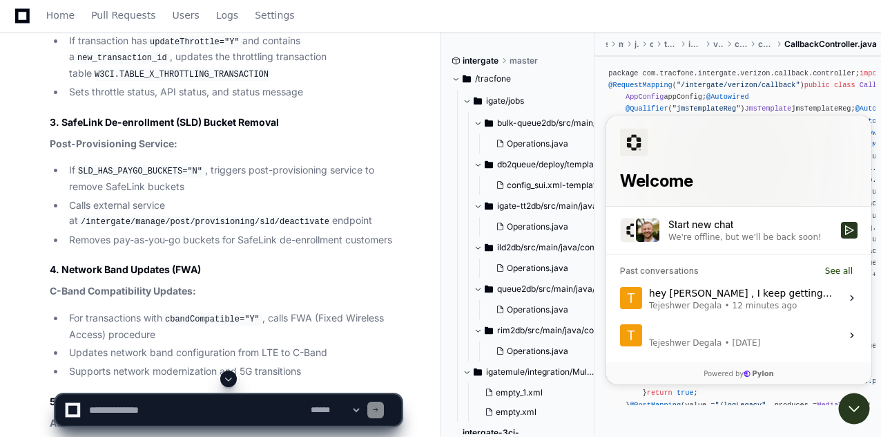
scroll to position [3145, 0]
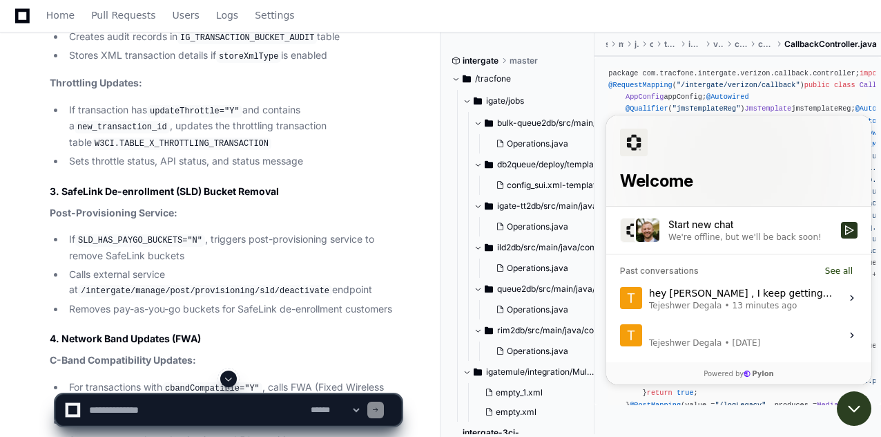
click at [855, 410] on icon "Open customer support" at bounding box center [855, 408] width 10 height 5
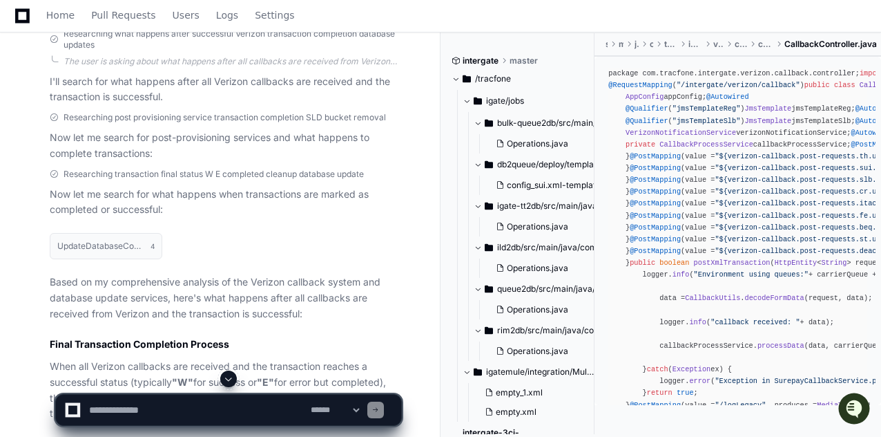
scroll to position [2247, 0]
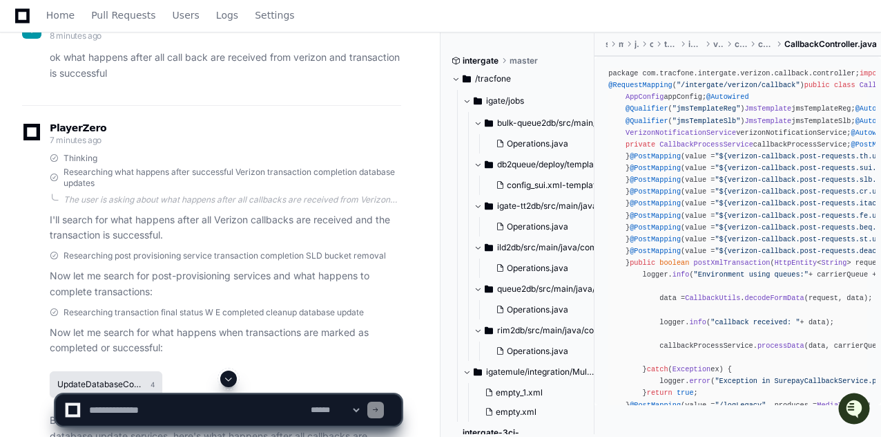
click at [107, 380] on h1 "UpdateDatabaseControllerAsync.java" at bounding box center [100, 384] width 86 height 8
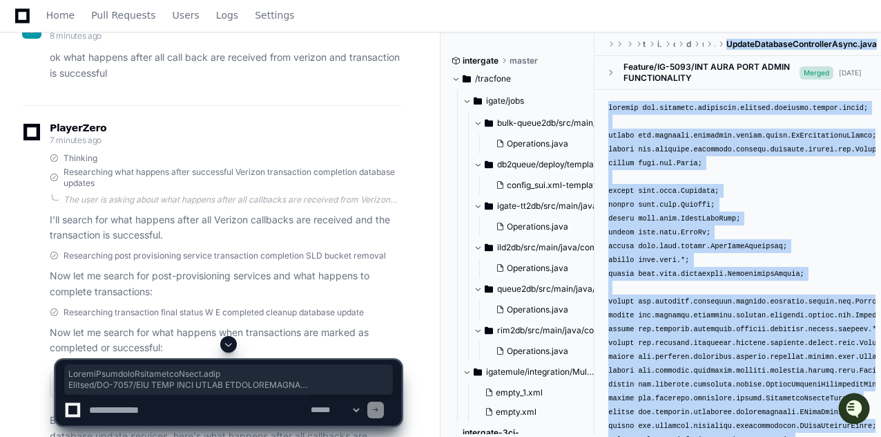
drag, startPoint x: 729, startPoint y: 43, endPoint x: 883, endPoint y: 44, distance: 153.3
click at [881, 44] on html "Verizon Intergate Docs Feedback Home Pull Requests Users Logs Settings Verizon …" at bounding box center [440, 264] width 881 height 5022
copy div "UpdateDatabaseControllerAsync.java Feature/IG-5093/INT AURA PORT ADMIN FUNCTION…"
click at [814, 41] on span "UpdateDatabaseControllerAsync.java" at bounding box center [802, 44] width 151 height 11
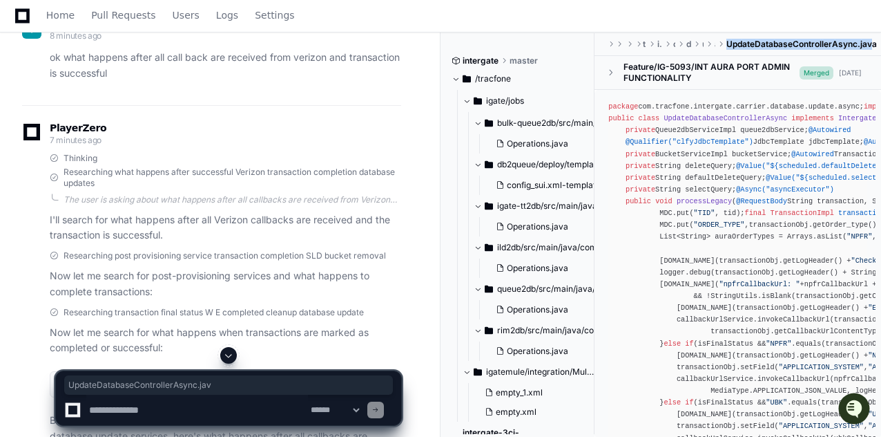
drag, startPoint x: 729, startPoint y: 43, endPoint x: 876, endPoint y: 45, distance: 146.4
click at [876, 45] on span "UpdateDatabaseControllerAsync.java" at bounding box center [802, 44] width 151 height 11
click at [877, 44] on span "UpdateDatabaseControllerAsync.java" at bounding box center [802, 44] width 151 height 11
copy span "UpdateDatabaseControllerAsync.java"
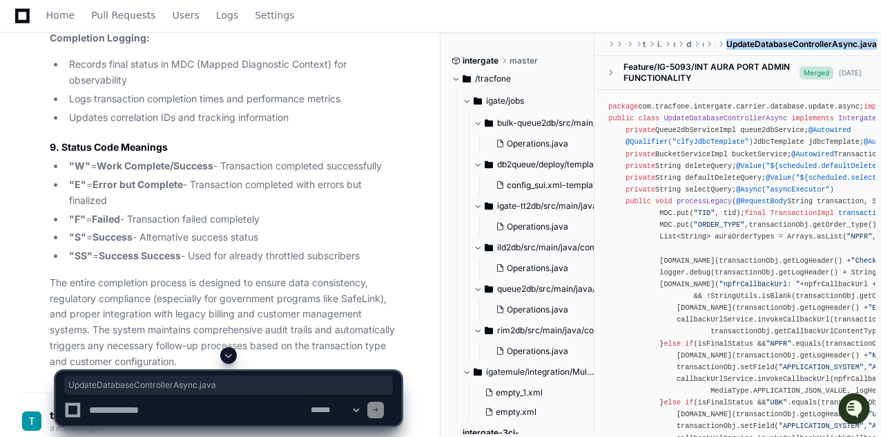
scroll to position [4516, 0]
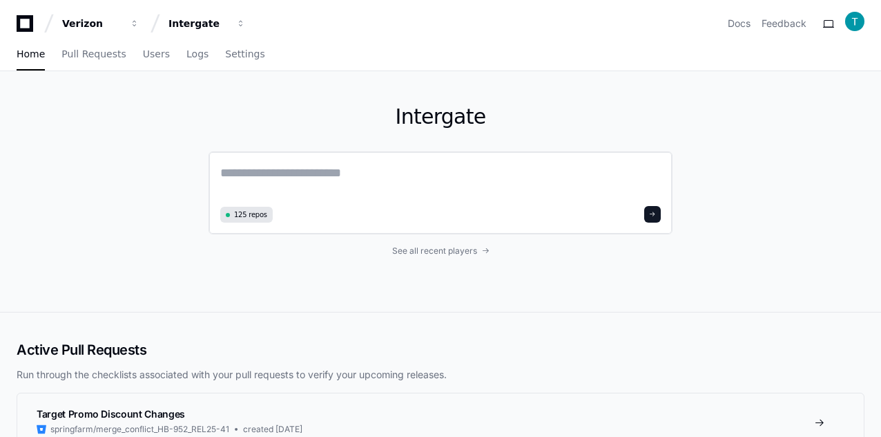
click at [286, 176] on textarea at bounding box center [440, 182] width 441 height 39
paste textarea "**********"
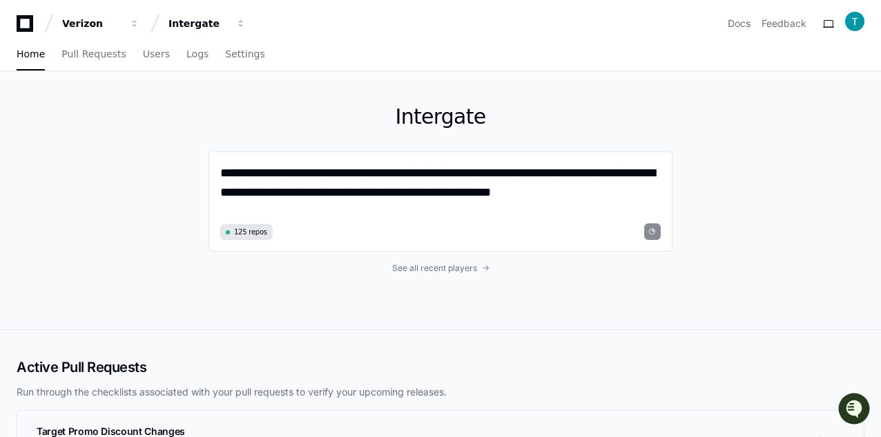
type textarea "**********"
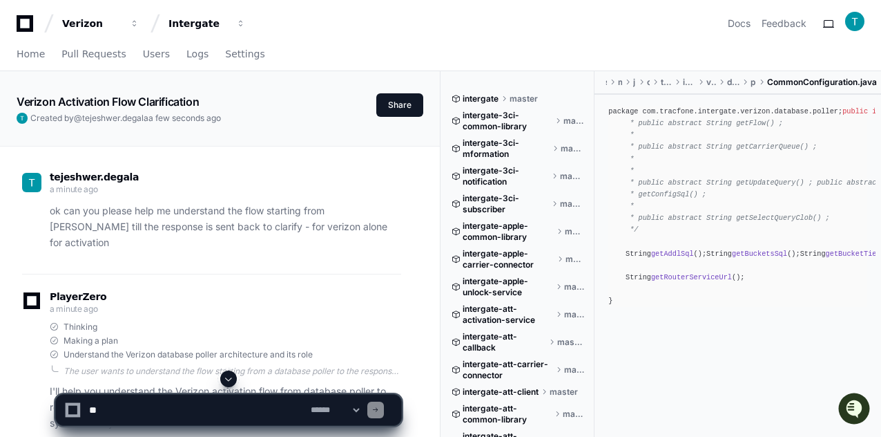
click at [184, 224] on p "ok can you please help me understand the flow starting from db poller till the …" at bounding box center [226, 226] width 352 height 47
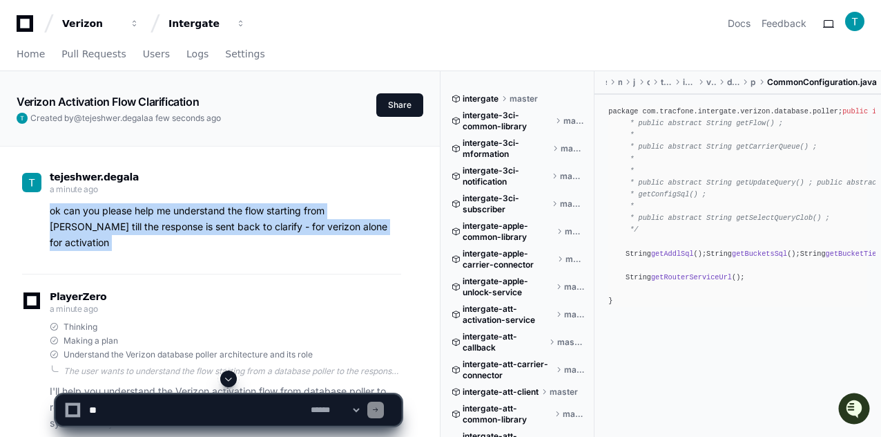
click at [184, 224] on p "ok can you please help me understand the flow starting from db poller till the …" at bounding box center [226, 226] width 352 height 47
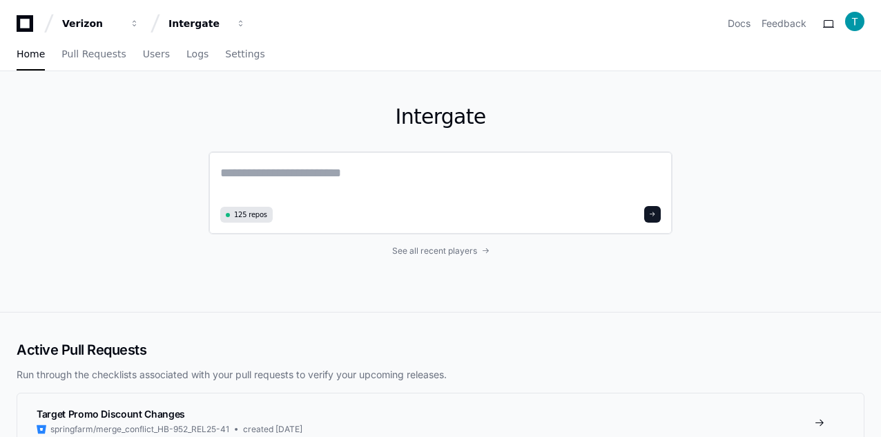
click at [267, 178] on textarea at bounding box center [440, 182] width 441 height 39
paste textarea "**********"
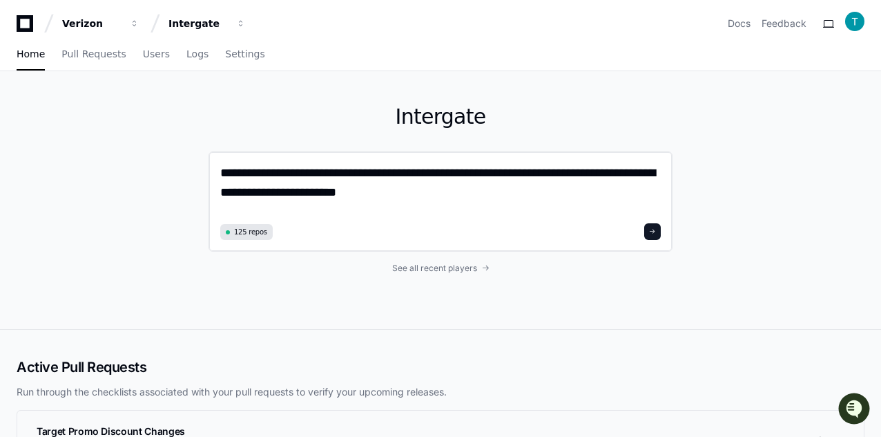
type textarea "**********"
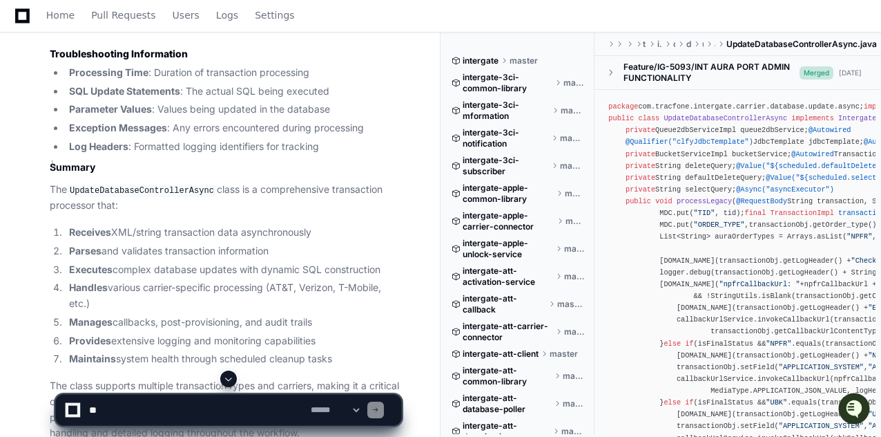
scroll to position [2402, 0]
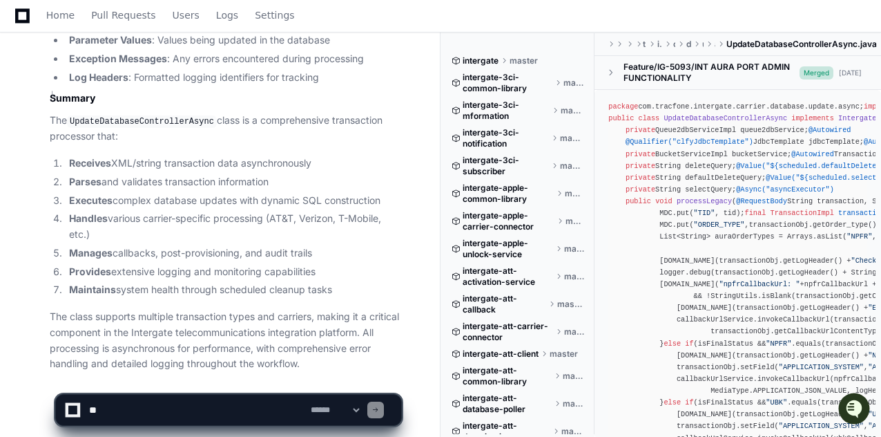
click at [124, 399] on textarea at bounding box center [197, 409] width 222 height 30
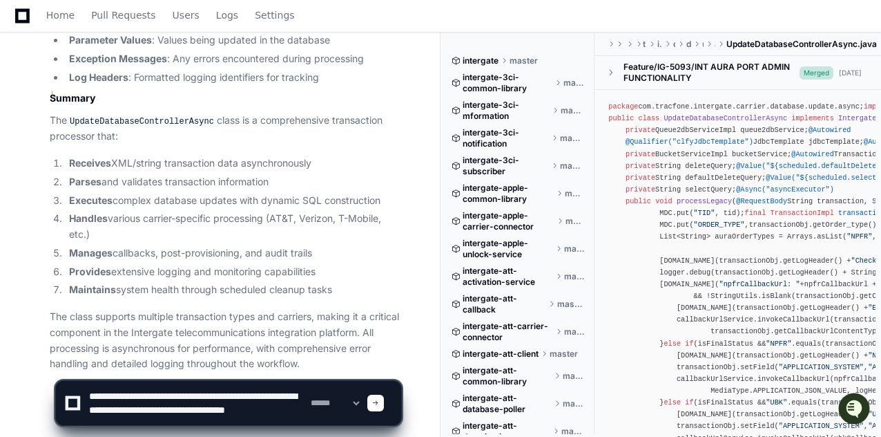
scroll to position [4, 0]
type textarea "**********"
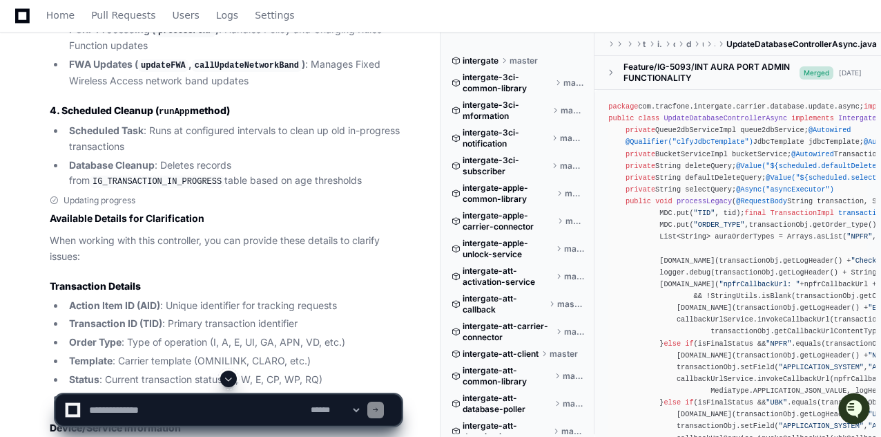
scroll to position [1623, 0]
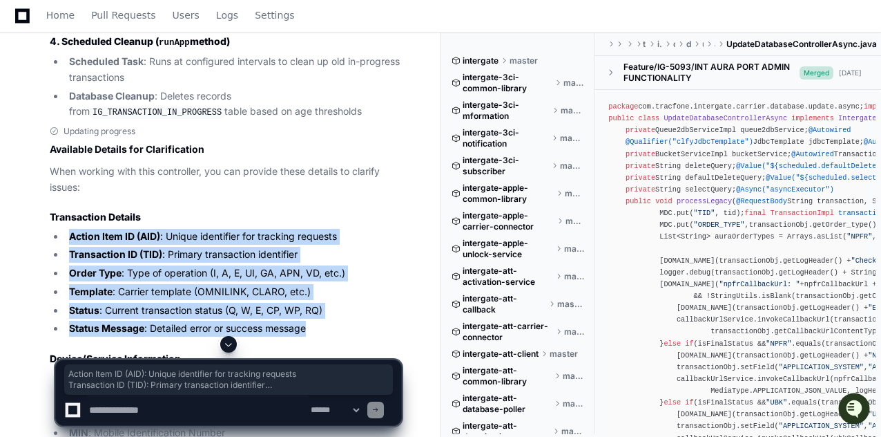
drag, startPoint x: 70, startPoint y: 191, endPoint x: 312, endPoint y: 283, distance: 258.9
click at [312, 283] on ul "Action Item ID (AID) : Unique identifier for tracking requests Transaction ID (…" at bounding box center [226, 283] width 352 height 108
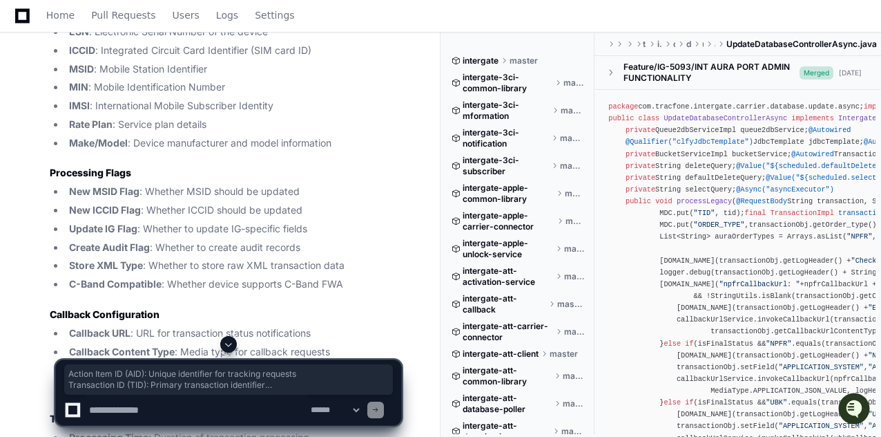
scroll to position [2037, 0]
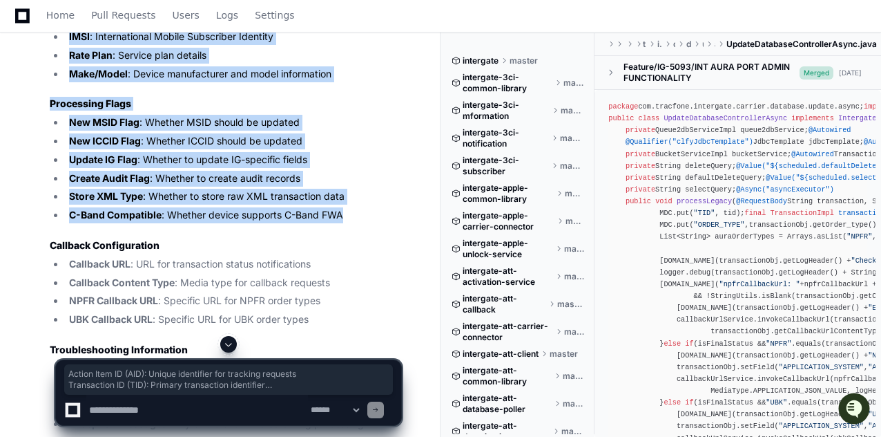
click at [352, 207] on li "C-Band Compatible : Whether device supports C-Band FWA" at bounding box center [233, 215] width 336 height 16
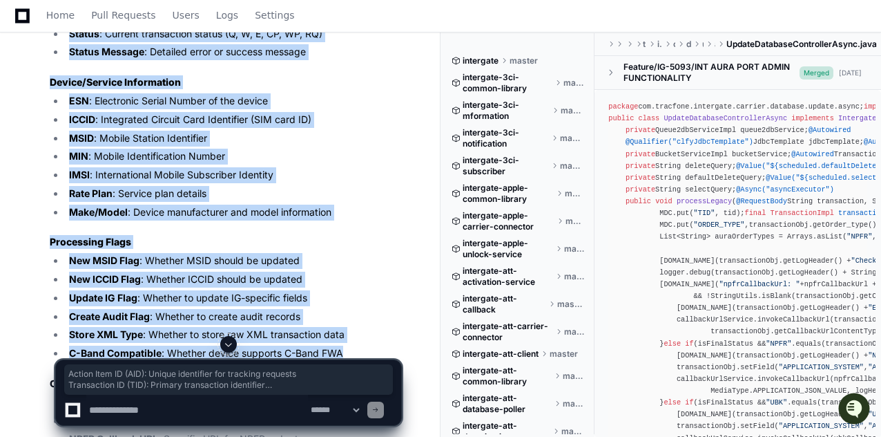
scroll to position [1553, 0]
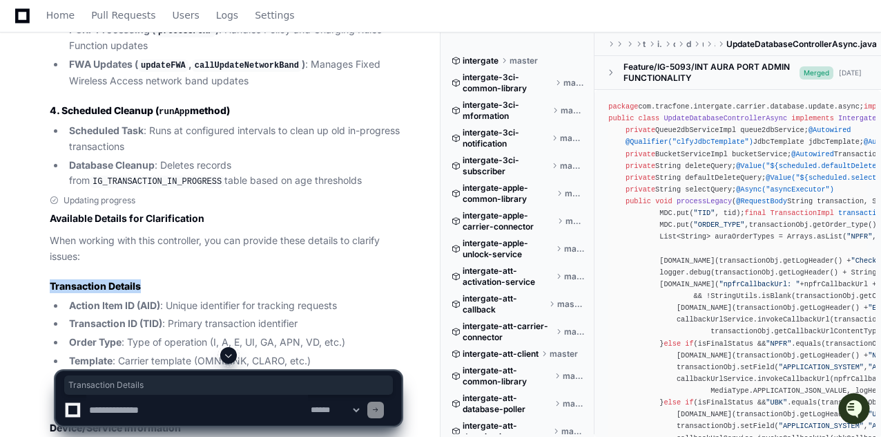
drag, startPoint x: 50, startPoint y: 238, endPoint x: 75, endPoint y: 269, distance: 39.8
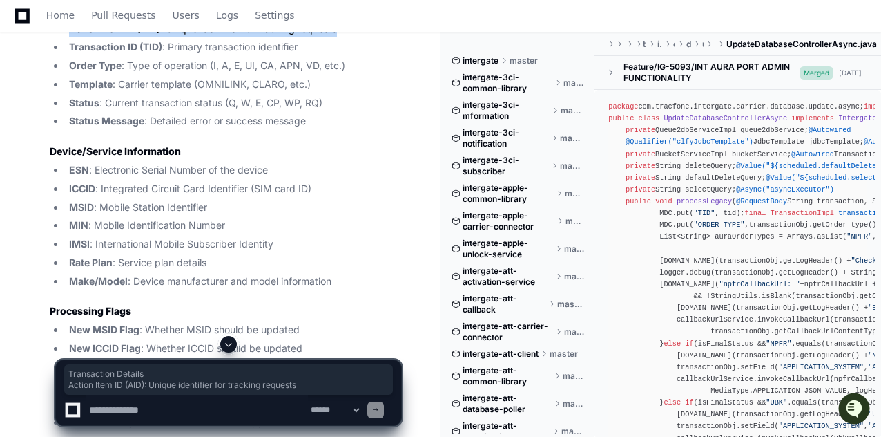
scroll to position [1899, 0]
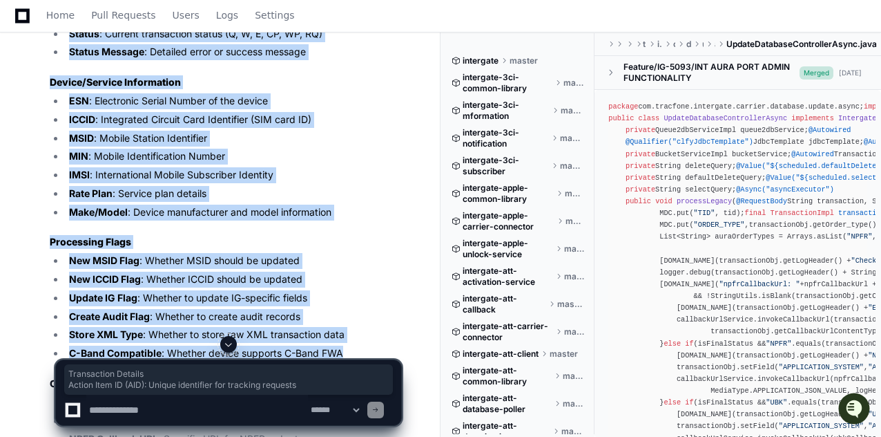
click at [345, 345] on li "C-Band Compatible : Whether device supports C-Band FWA" at bounding box center [233, 353] width 336 height 16
copy article "Transaction Details Action Item ID (AID) : Unique identifier for tracking reque…"
click at [153, 408] on textarea at bounding box center [197, 409] width 222 height 30
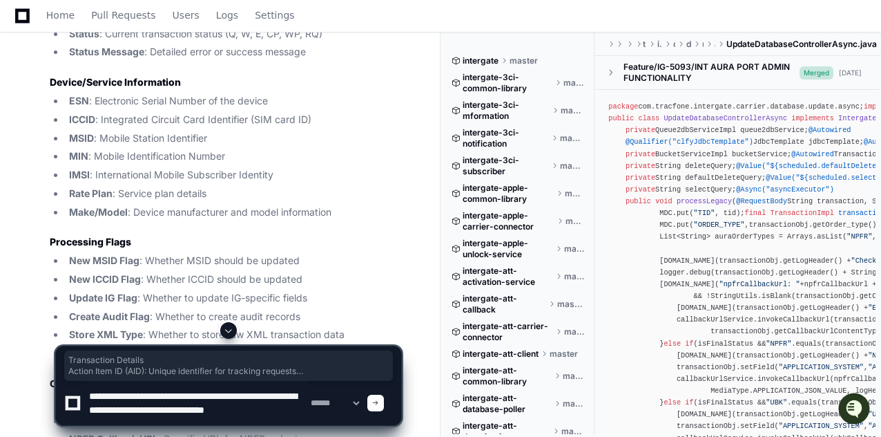
scroll to position [4, 0]
type textarea "**********"
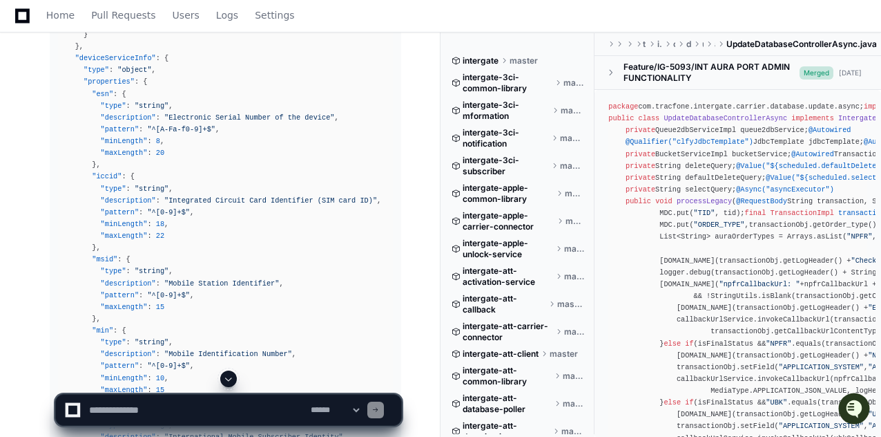
scroll to position [12524, 0]
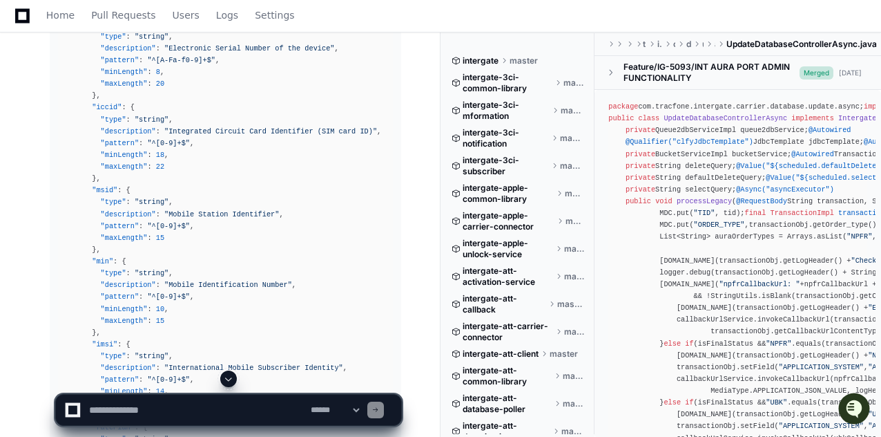
click at [30, 204] on div "UpdateDatabaseControllerAsync.java 1 Based on your specified attributes, here's…" at bounding box center [211, 125] width 379 height 1620
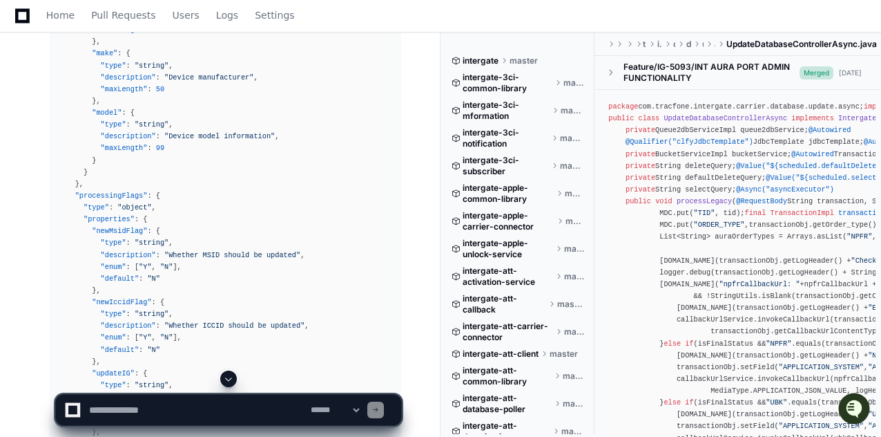
scroll to position [13163, 0]
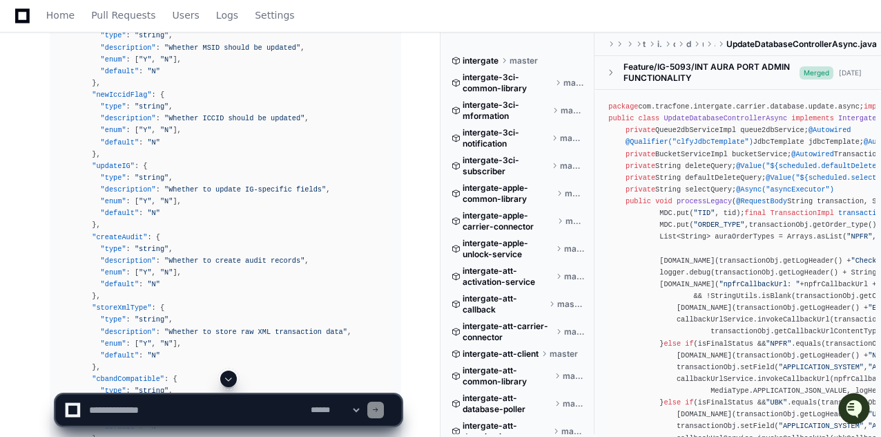
click at [225, 379] on span at bounding box center [228, 378] width 11 height 11
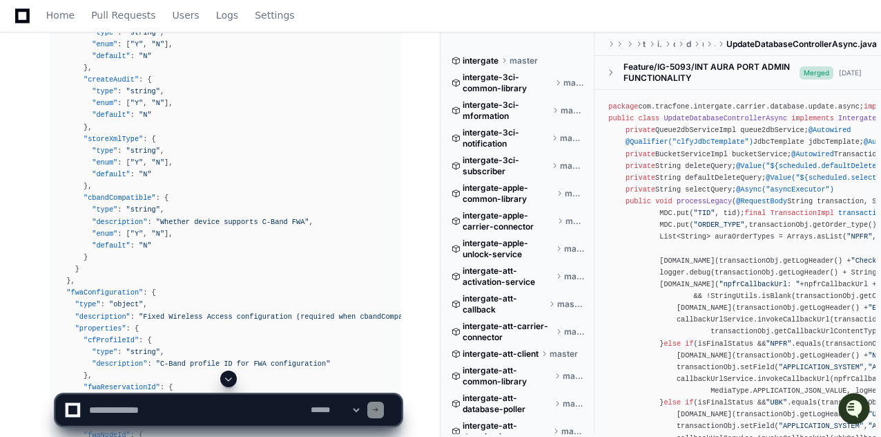
scroll to position [14326, 0]
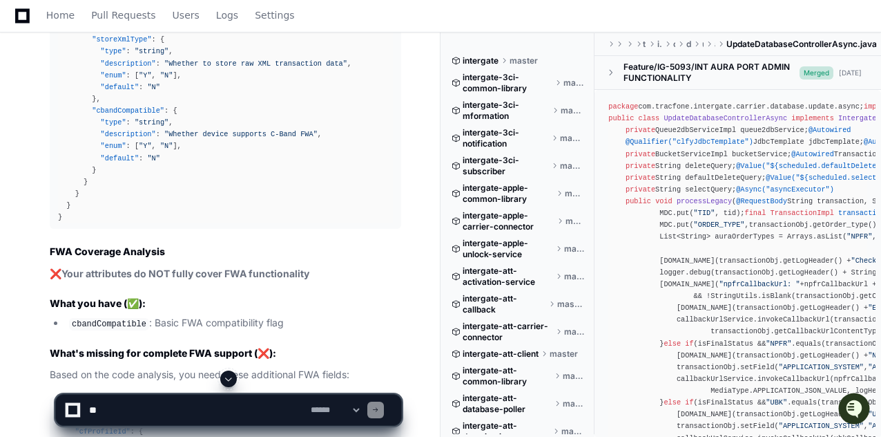
scroll to position [13362, 0]
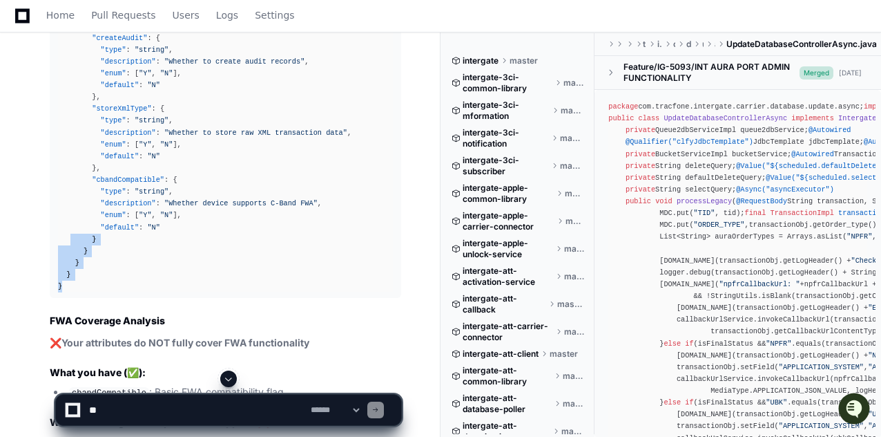
drag, startPoint x: 66, startPoint y: 249, endPoint x: 73, endPoint y: 182, distance: 68.0
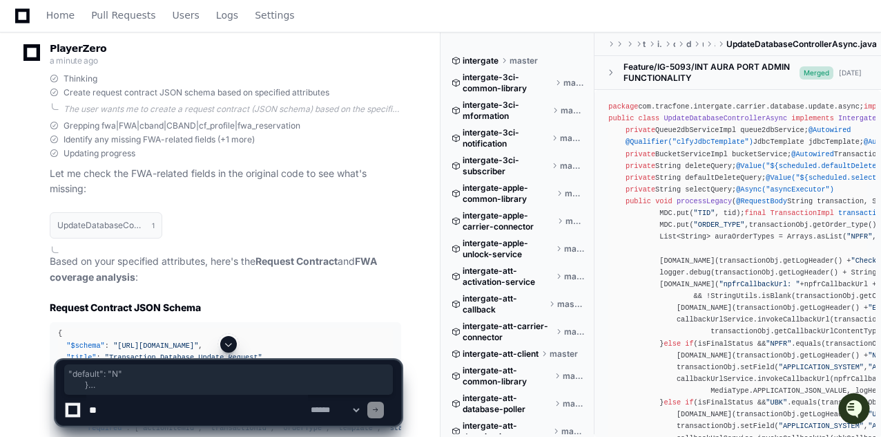
scroll to position [11704, 0]
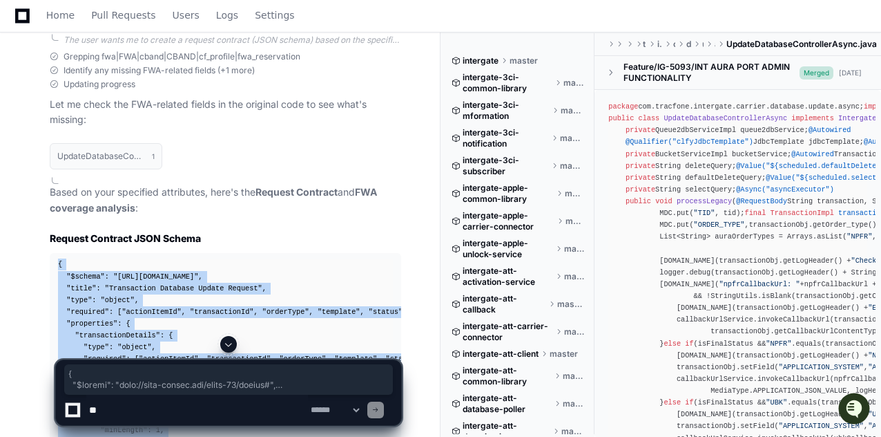
copy div "{ "$schema" : "[URL][DOMAIN_NAME]" , "title" : "Transaction Database Update Req…"
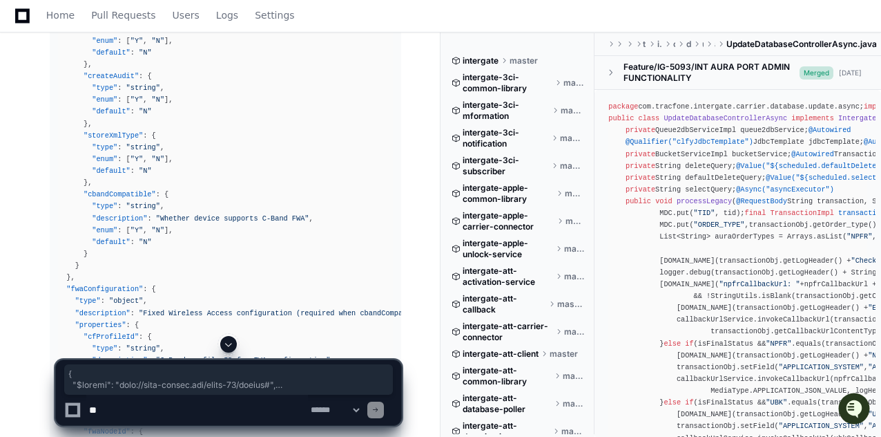
scroll to position [14329, 0]
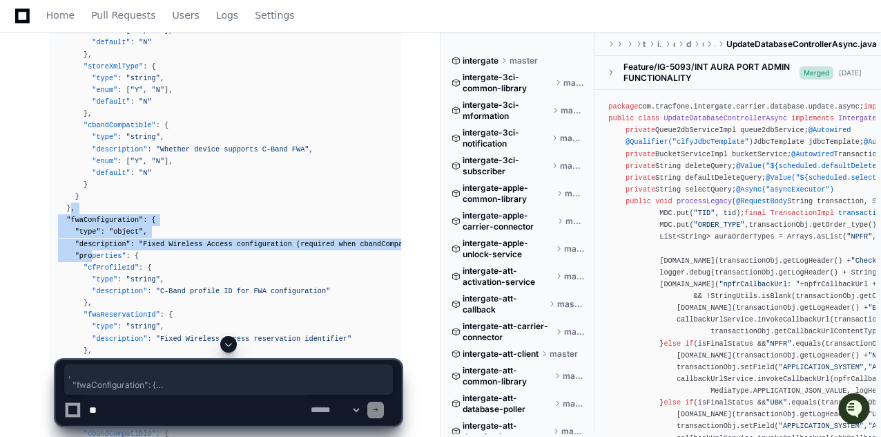
drag, startPoint x: 70, startPoint y: 167, endPoint x: 91, endPoint y: 222, distance: 58.6
click at [91, 222] on div "{ "processingFlags" : { "type" : "object" , "properties" : { "newMsidFlag" : { …" at bounding box center [225, 155] width 335 height 757
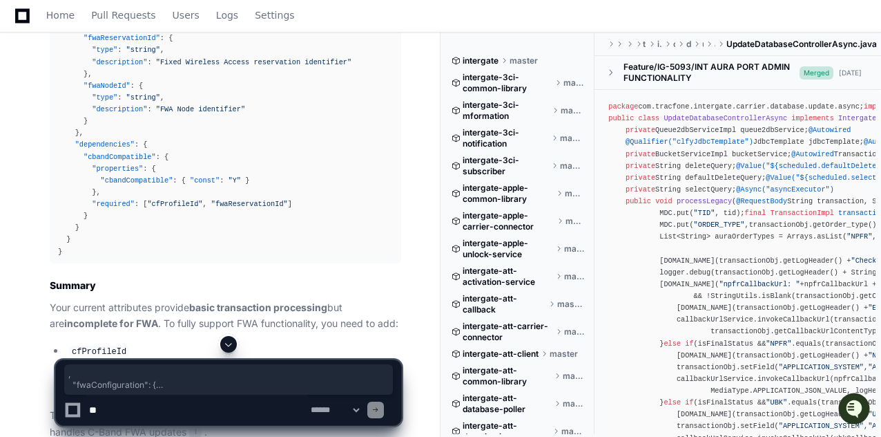
scroll to position [14675, 0]
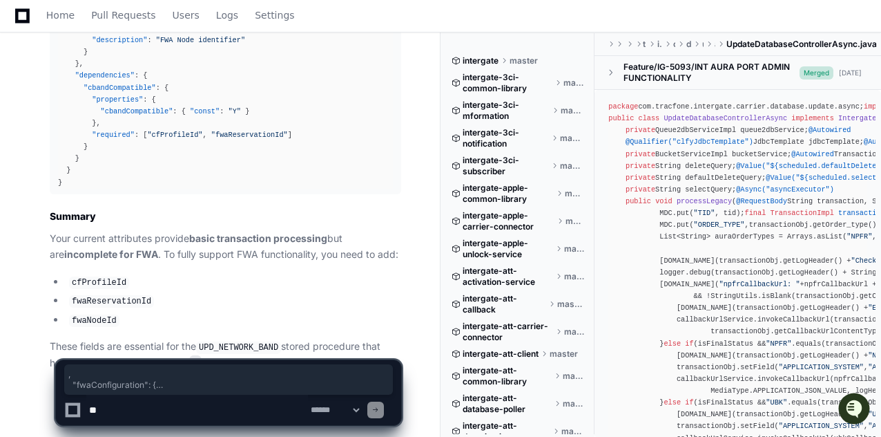
click at [84, 338] on p "These fields are essential for the UPD_NETWORK_BAND stored procedure that handl…" at bounding box center [226, 354] width 352 height 32
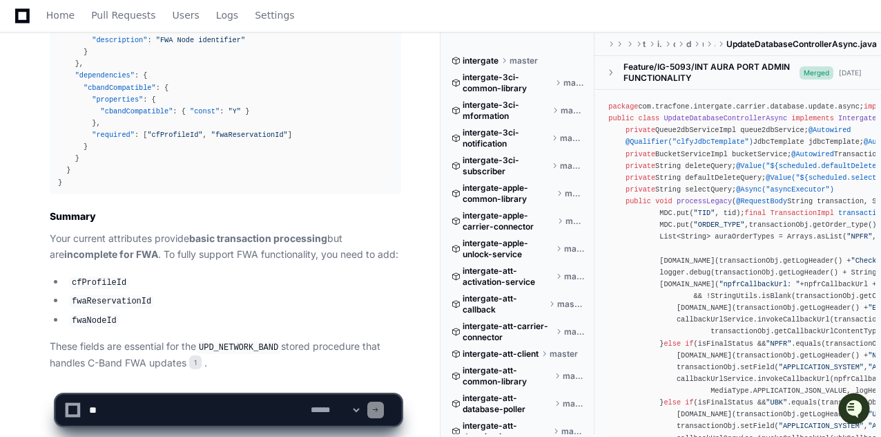
click at [117, 397] on textarea at bounding box center [197, 409] width 222 height 30
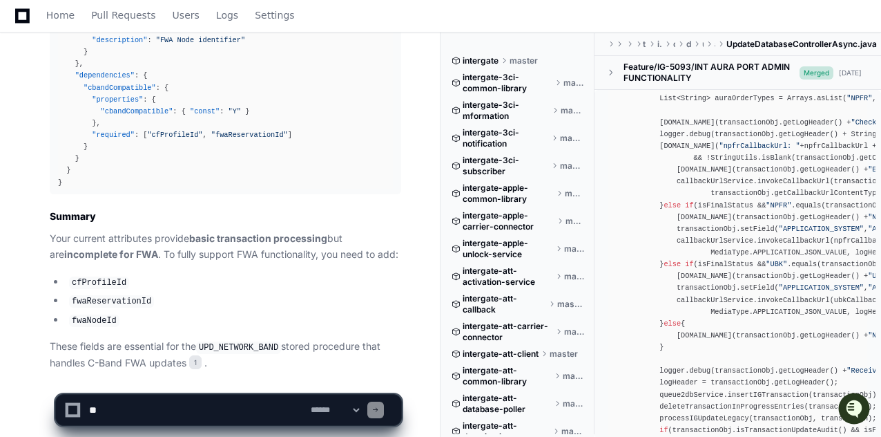
click at [205, 399] on textarea at bounding box center [197, 409] width 222 height 30
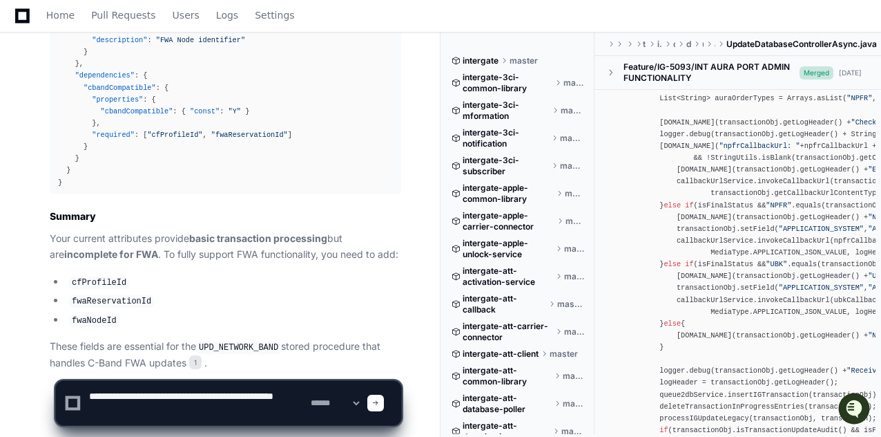
type textarea "**********"
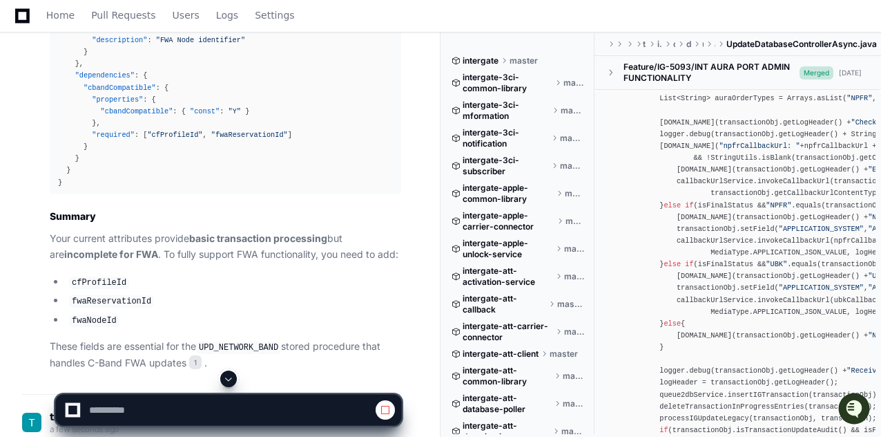
click at [52, 338] on p "These fields are essential for the UPD_NETWORK_BAND stored procedure that handl…" at bounding box center [226, 354] width 352 height 32
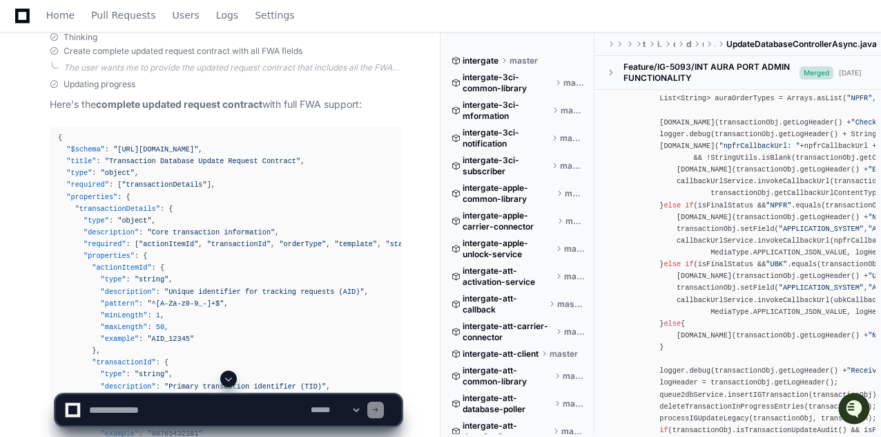
scroll to position [15104, 0]
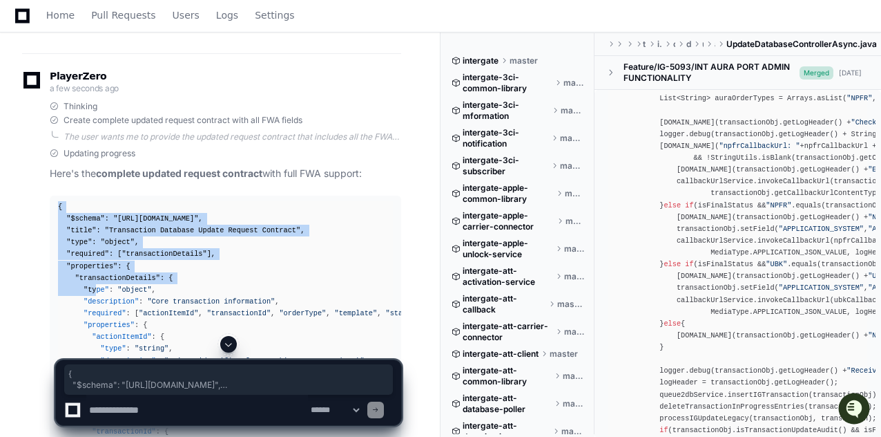
drag, startPoint x: 58, startPoint y: 165, endPoint x: 106, endPoint y: 253, distance: 100.2
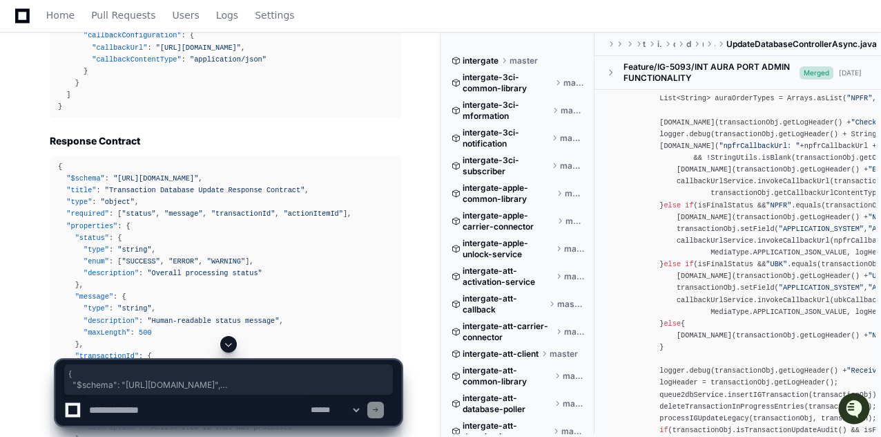
scroll to position [18281, 0]
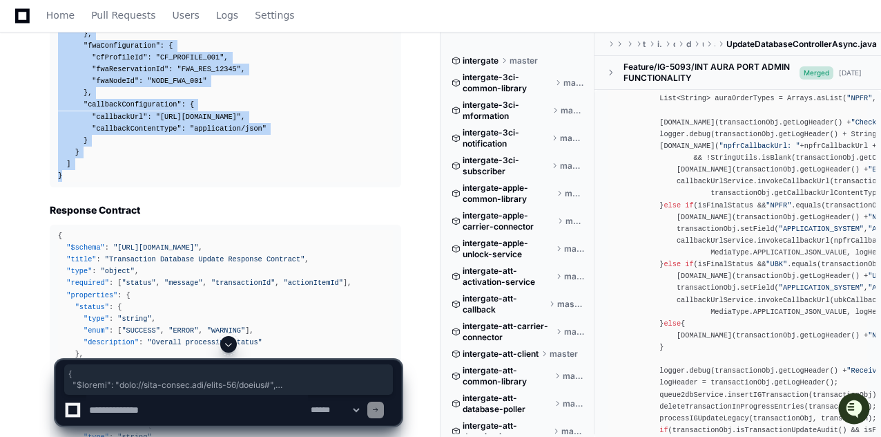
copy div "{ "$schema" : "[URL][DOMAIN_NAME]" , "title" : "Transaction Database Update Req…"
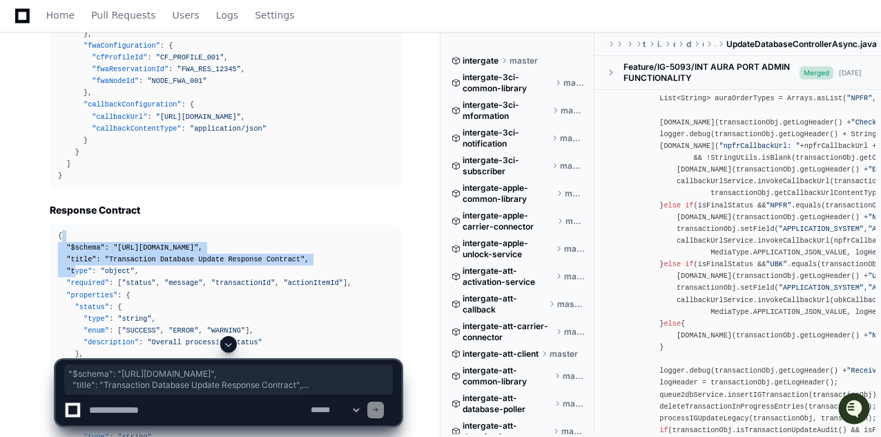
drag, startPoint x: 61, startPoint y: 195, endPoint x: 74, endPoint y: 233, distance: 40.8
drag, startPoint x: 58, startPoint y: 195, endPoint x: 111, endPoint y: 247, distance: 73.8
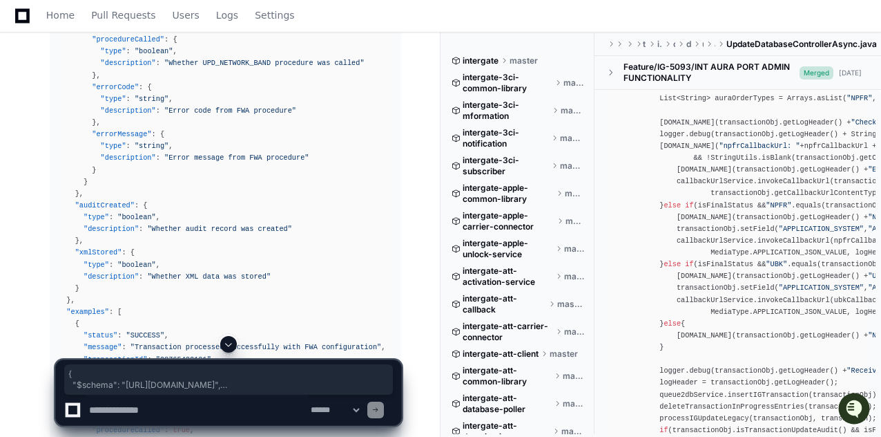
scroll to position [19250, 0]
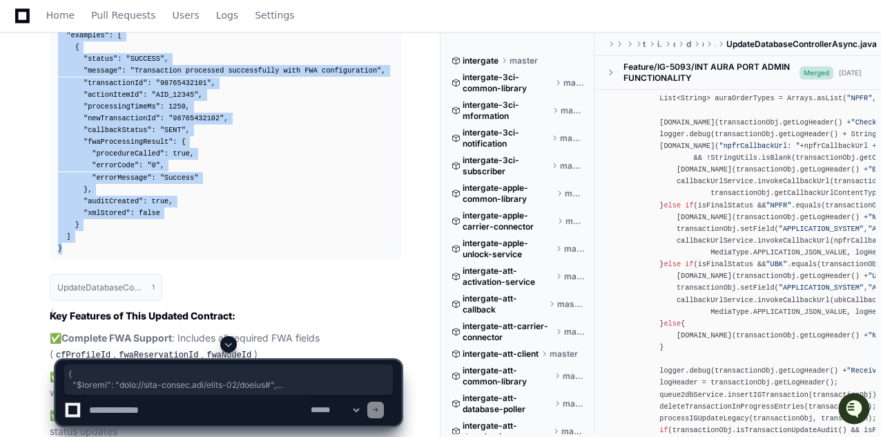
copy div "{ "$schema" : "[URL][DOMAIN_NAME]" , "title" : "Transaction Database Update Res…"
